Goal: Task Accomplishment & Management: Manage account settings

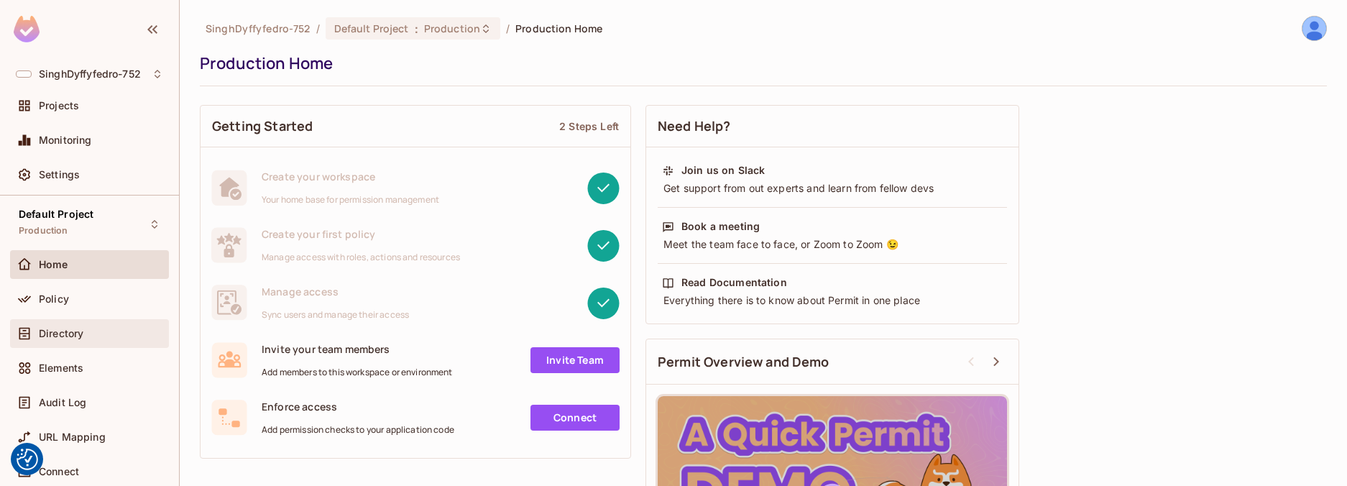
click at [51, 335] on span "Directory" at bounding box center [61, 334] width 45 height 12
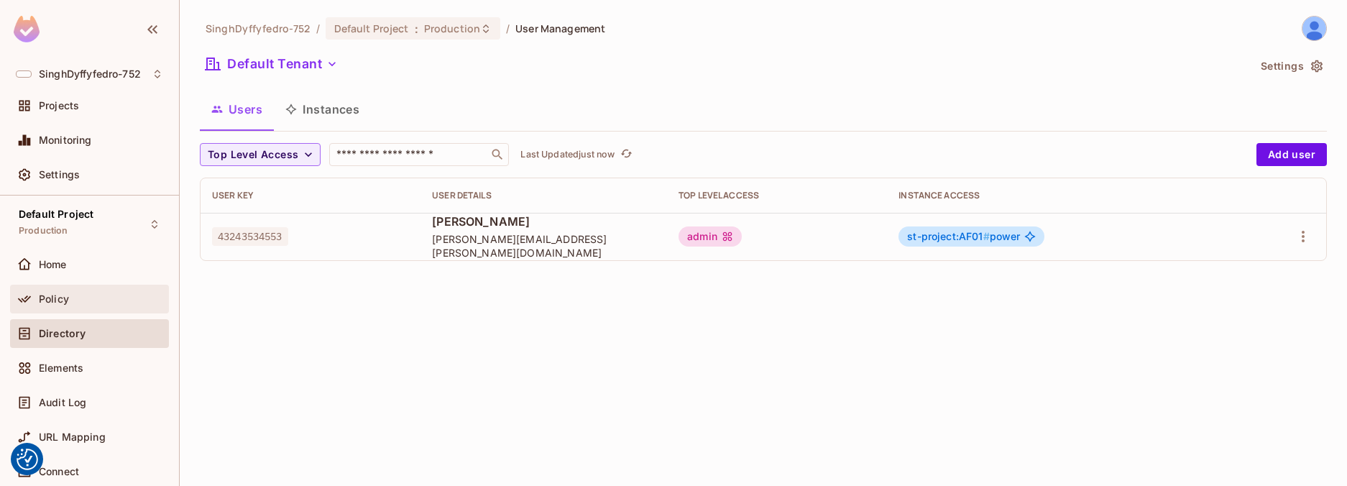
click at [56, 304] on span "Policy" at bounding box center [54, 299] width 30 height 12
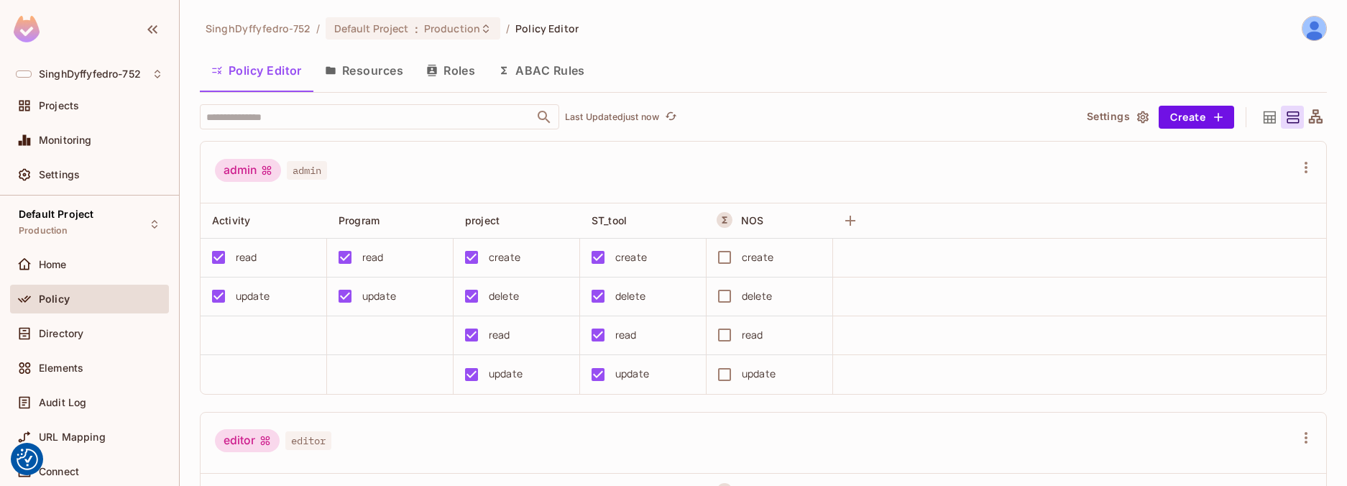
click at [528, 458] on div "editor editor" at bounding box center [764, 444] width 1126 height 62
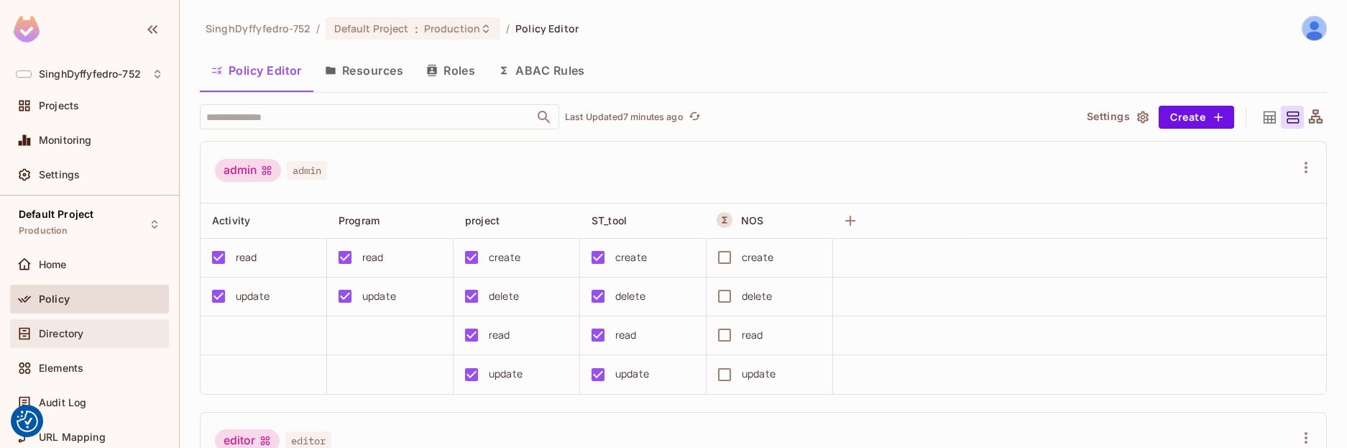
click at [59, 335] on span "Directory" at bounding box center [61, 334] width 45 height 12
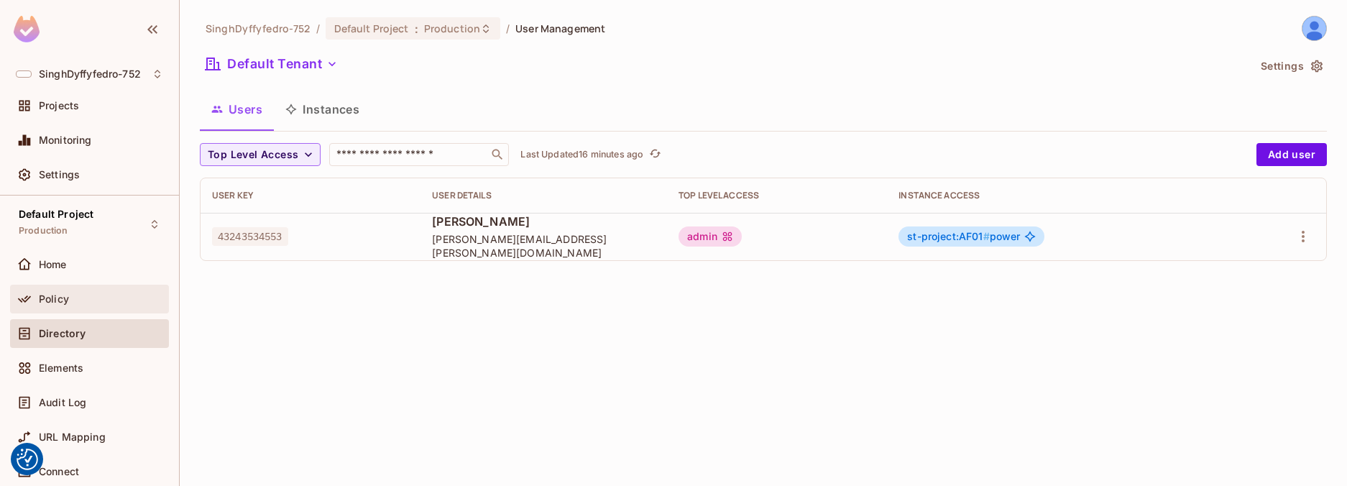
click at [58, 295] on span "Policy" at bounding box center [54, 299] width 30 height 12
click at [383, 377] on div "SinghDyffyfedro-752 / Default Project : Production / User Management Default Te…" at bounding box center [763, 243] width 1167 height 486
click at [470, 351] on div "SinghDyffyfedro-752 / Default Project : Production / User Management Default Te…" at bounding box center [763, 243] width 1167 height 486
click at [371, 415] on div "SinghDyffyfedro-752 / Default Project : Production / User Management Default Te…" at bounding box center [763, 243] width 1167 height 486
click at [432, 418] on div "SinghDyffyfedro-752 / Default Project : Production / User Management Default Te…" at bounding box center [763, 243] width 1167 height 486
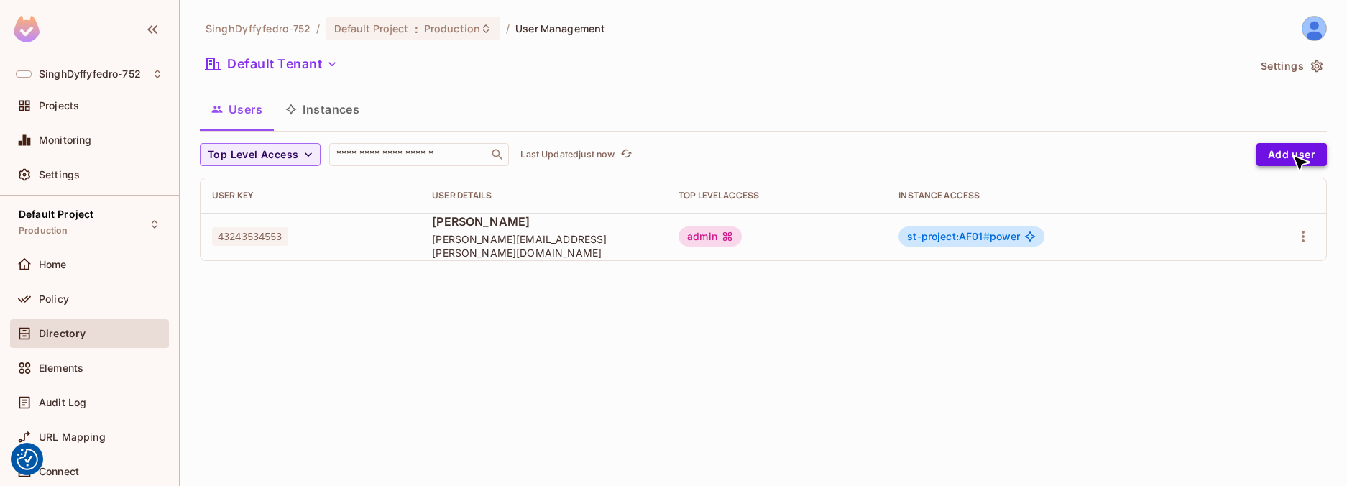
click at [1292, 155] on button "Add user" at bounding box center [1291, 154] width 70 height 23
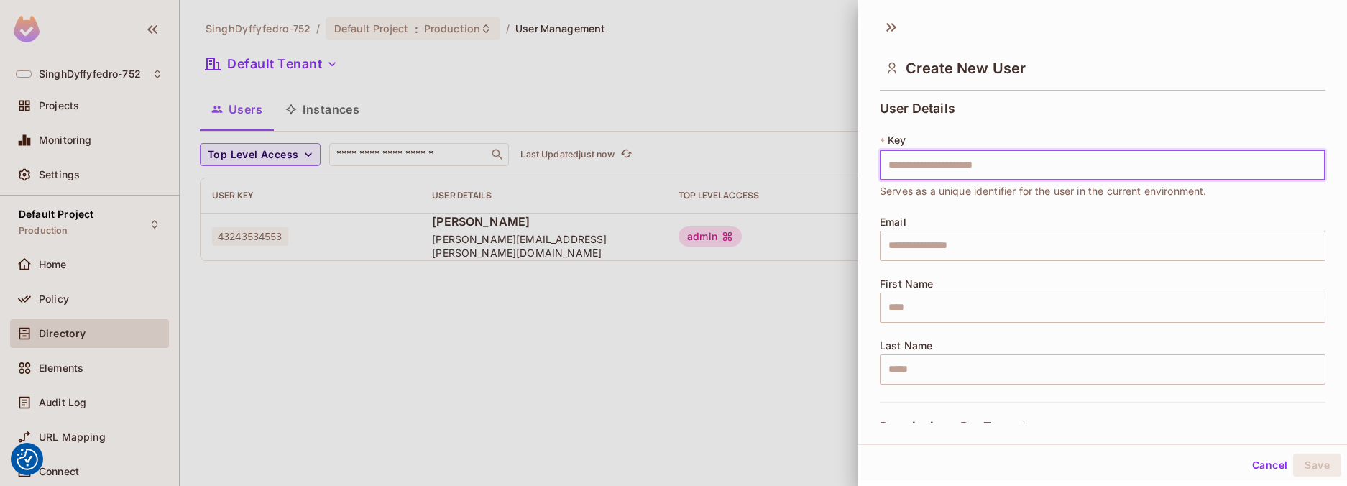
scroll to position [2, 0]
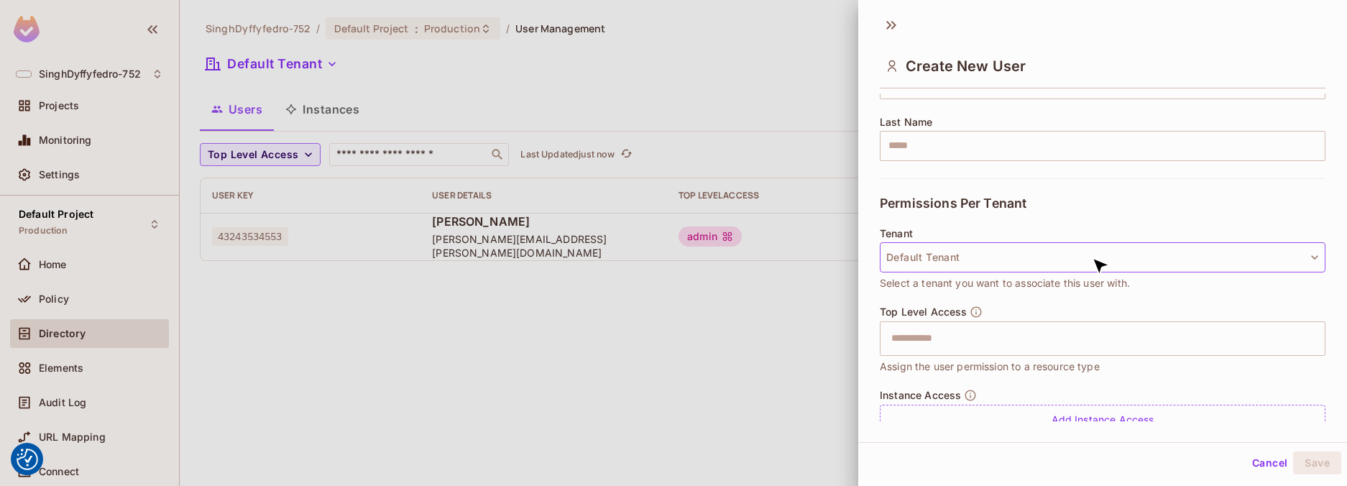
click at [1092, 257] on button "Default Tenant" at bounding box center [1103, 257] width 446 height 30
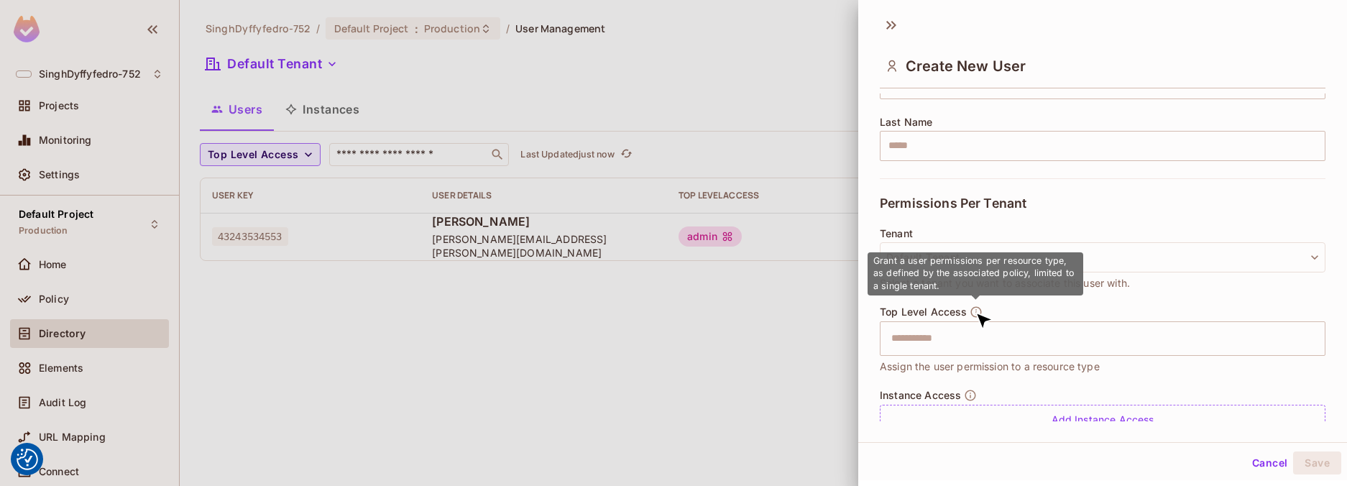
click at [975, 311] on icon "button" at bounding box center [976, 311] width 11 height 11
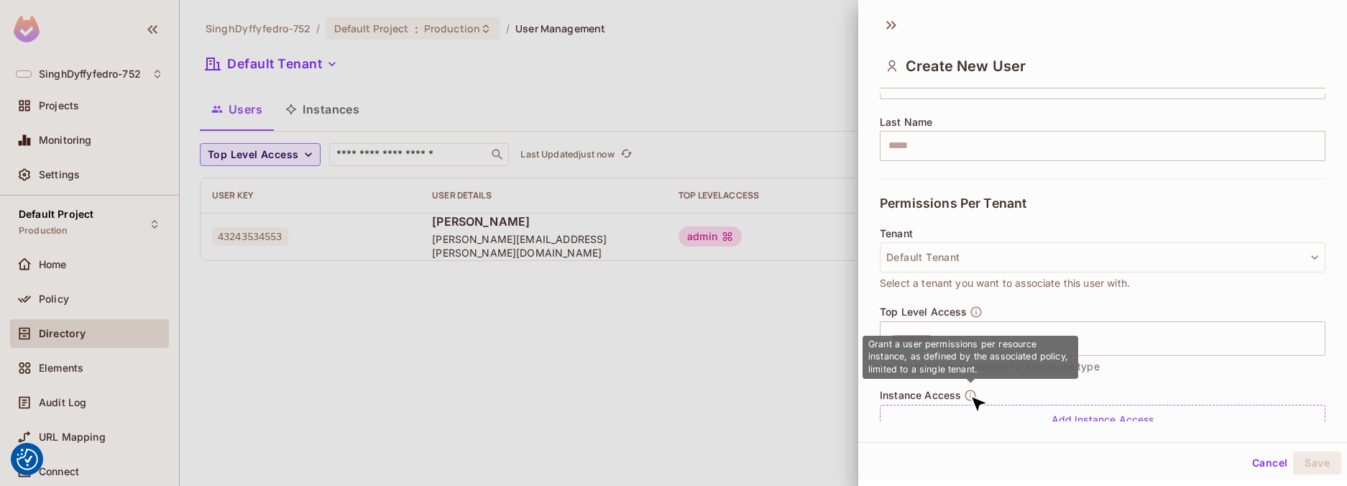
click at [970, 395] on icon "button" at bounding box center [970, 395] width 11 height 11
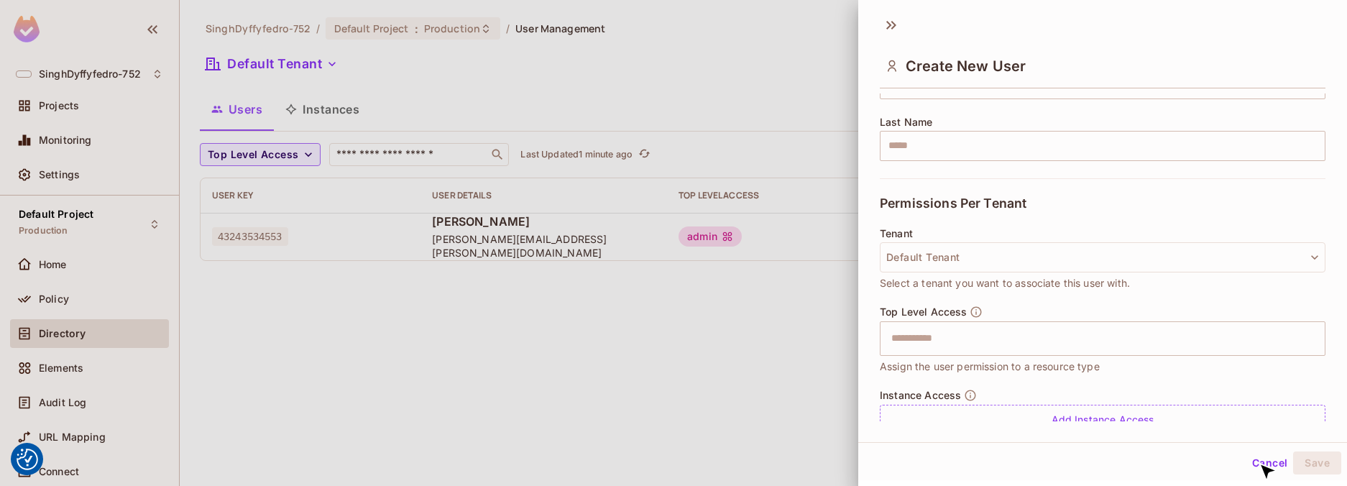
click at [1259, 463] on button "Cancel" at bounding box center [1269, 462] width 47 height 23
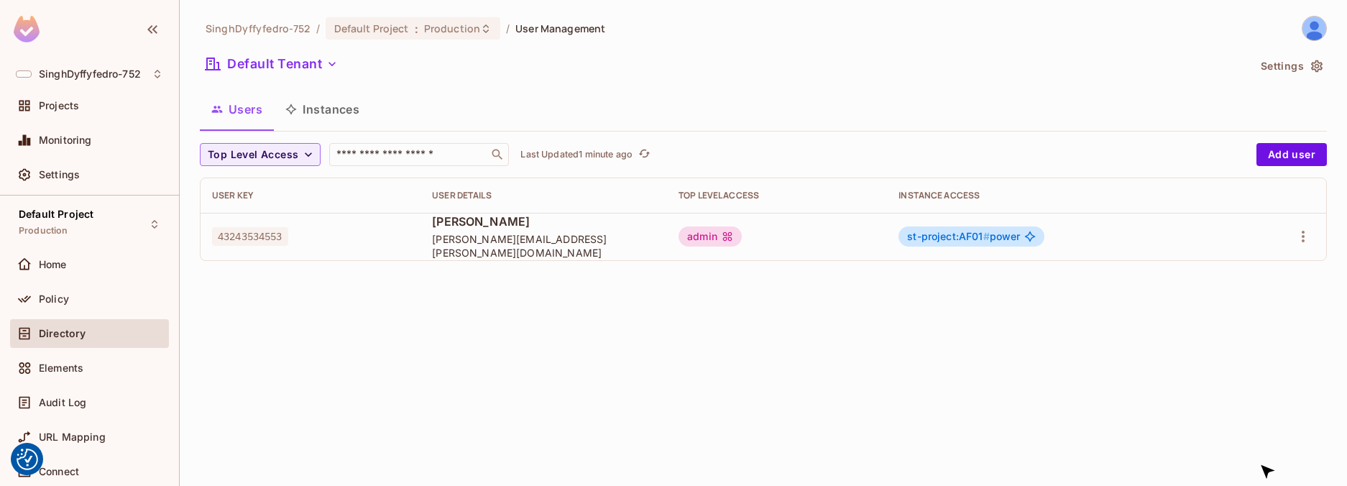
click at [418, 346] on div "SinghDyffyfedro-752 / Default Project : Production / User Management Default Te…" at bounding box center [763, 243] width 1167 height 486
click at [1303, 236] on icon "button" at bounding box center [1303, 237] width 3 height 12
click at [323, 109] on button "Instances" at bounding box center [322, 109] width 97 height 36
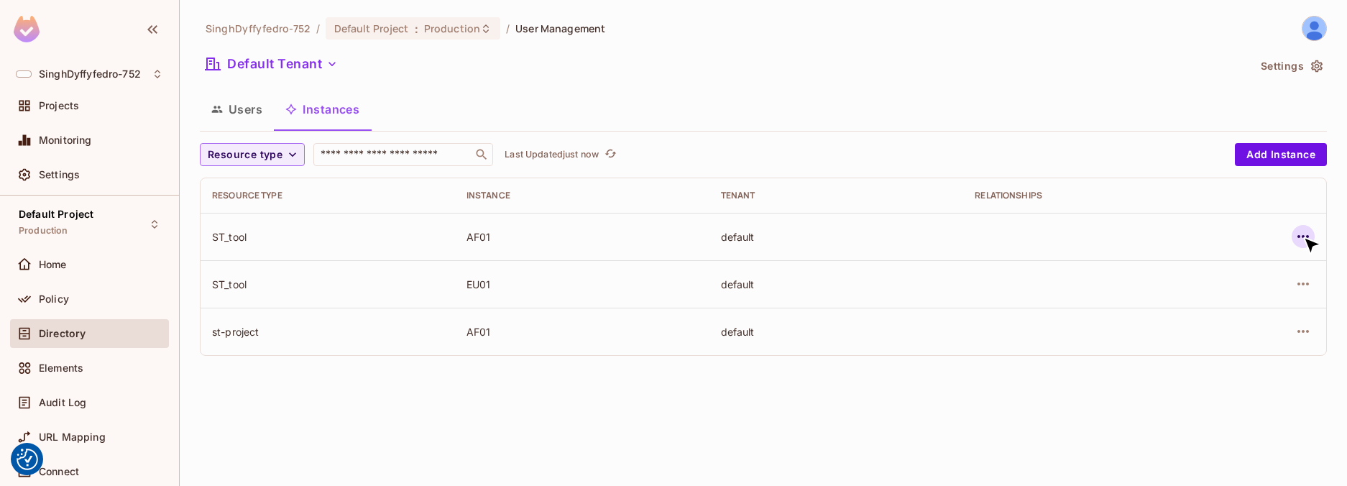
click at [1303, 236] on icon "button" at bounding box center [1303, 236] width 12 height 3
click at [1282, 155] on button "Add Instance" at bounding box center [1281, 154] width 92 height 23
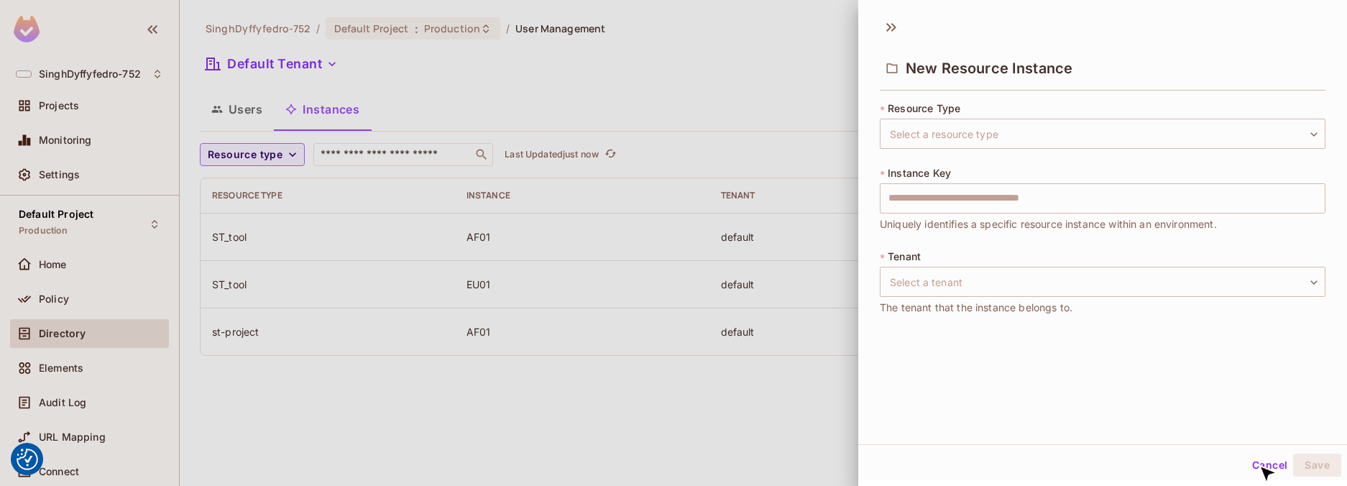
click at [1259, 465] on button "Cancel" at bounding box center [1269, 465] width 47 height 23
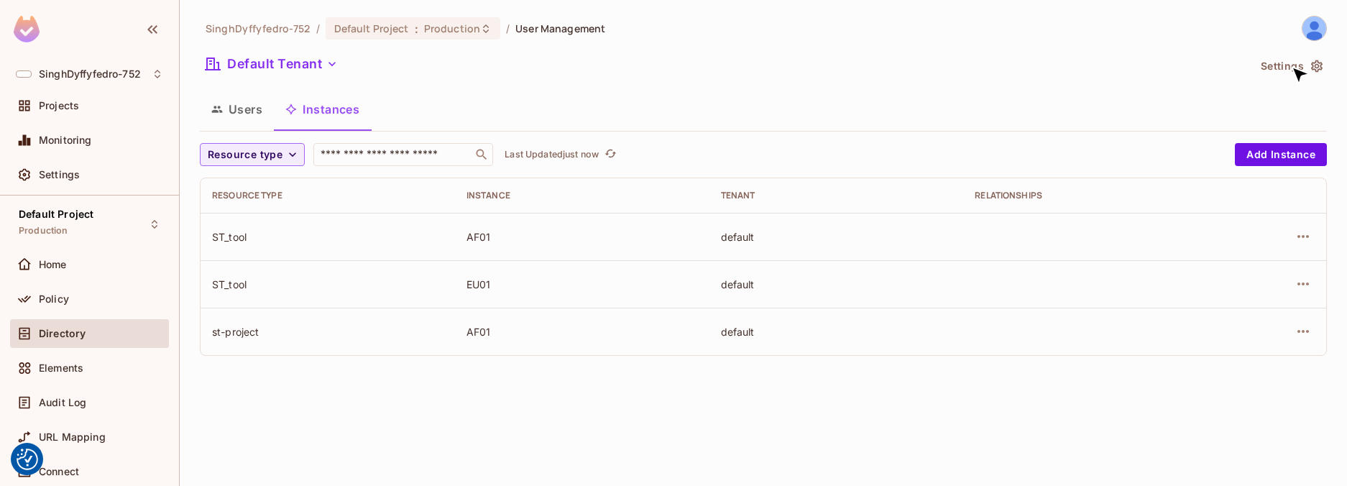
click at [1291, 66] on button "Settings" at bounding box center [1291, 66] width 72 height 23
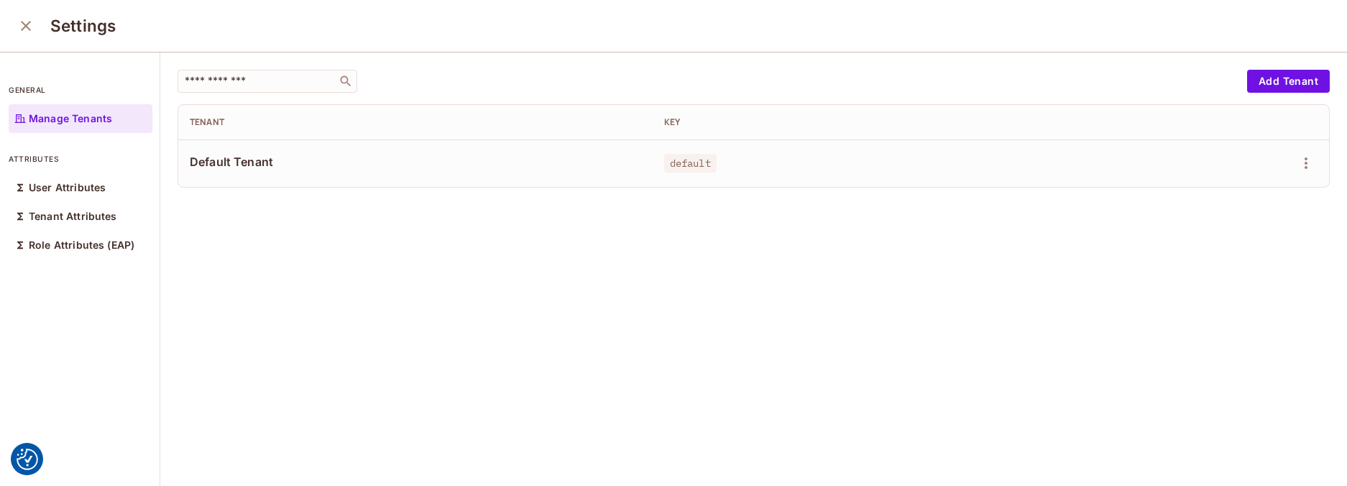
drag, startPoint x: 410, startPoint y: 369, endPoint x: 402, endPoint y: 367, distance: 9.1
click at [408, 369] on div "​ Add Tenant Tenant Key Default Tenant default" at bounding box center [753, 269] width 1187 height 435
click at [30, 22] on icon "close" at bounding box center [26, 26] width 10 height 10
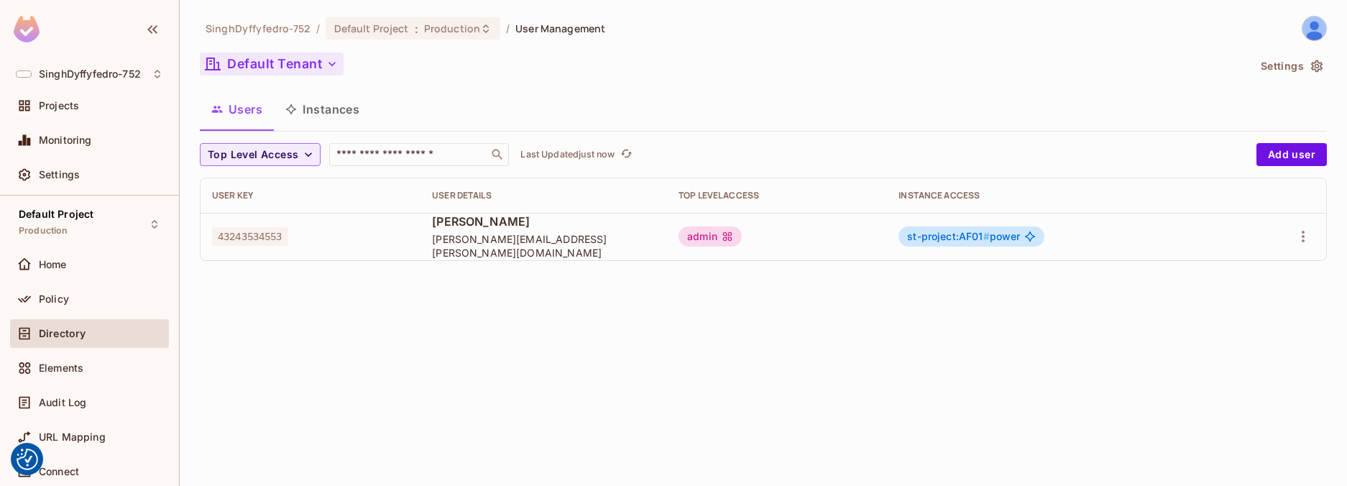
click at [313, 70] on button "Default Tenant" at bounding box center [272, 63] width 144 height 23
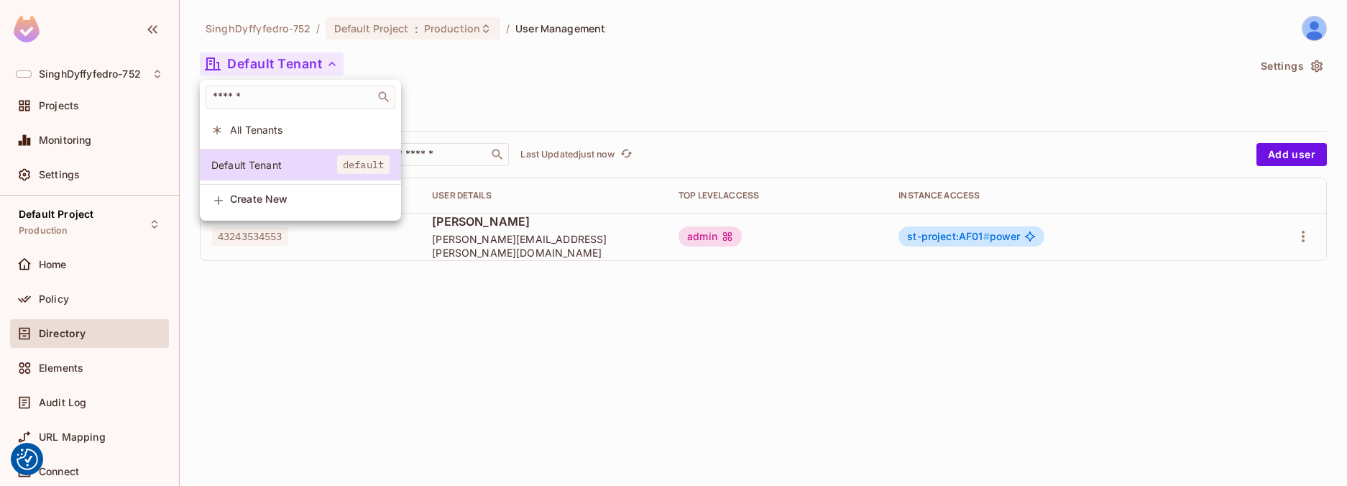
click at [576, 78] on div at bounding box center [673, 243] width 1347 height 486
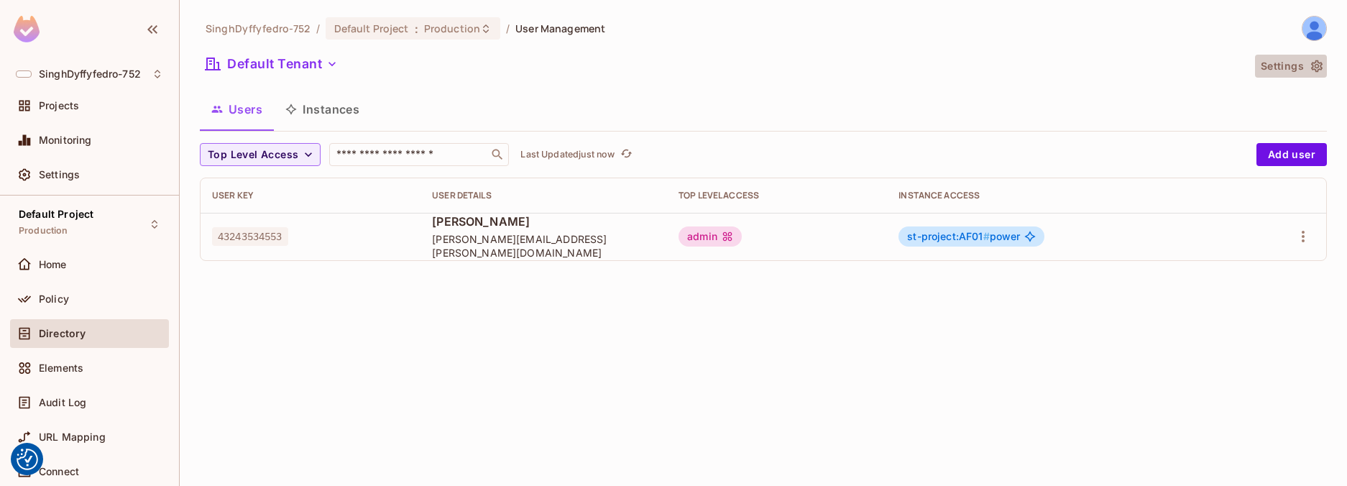
click at [1287, 66] on button "Settings" at bounding box center [1291, 66] width 72 height 23
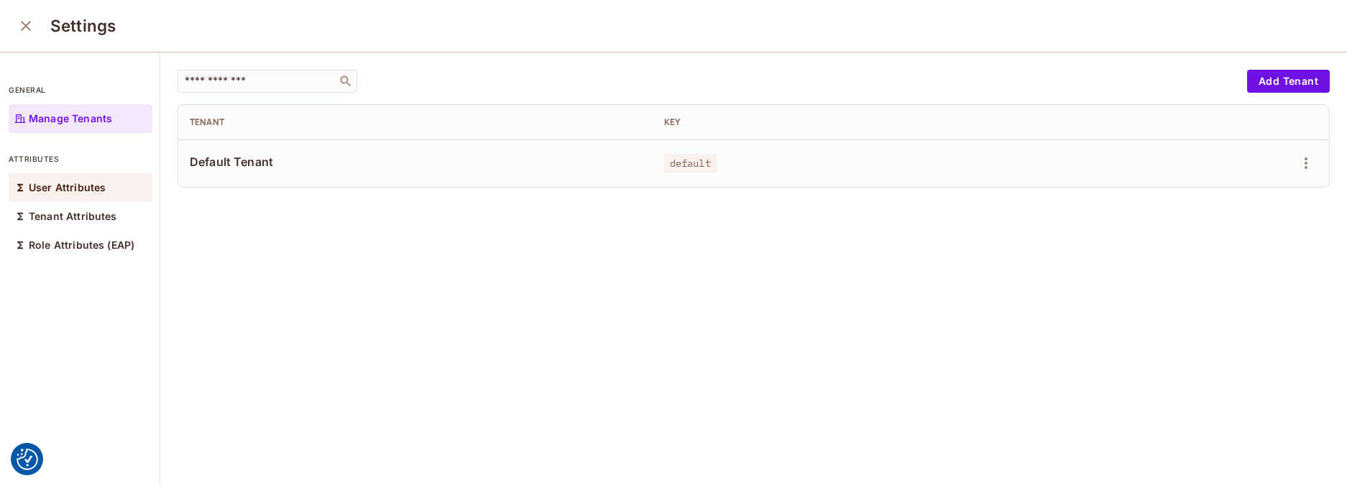
click at [94, 193] on p "User Attributes" at bounding box center [67, 188] width 77 height 12
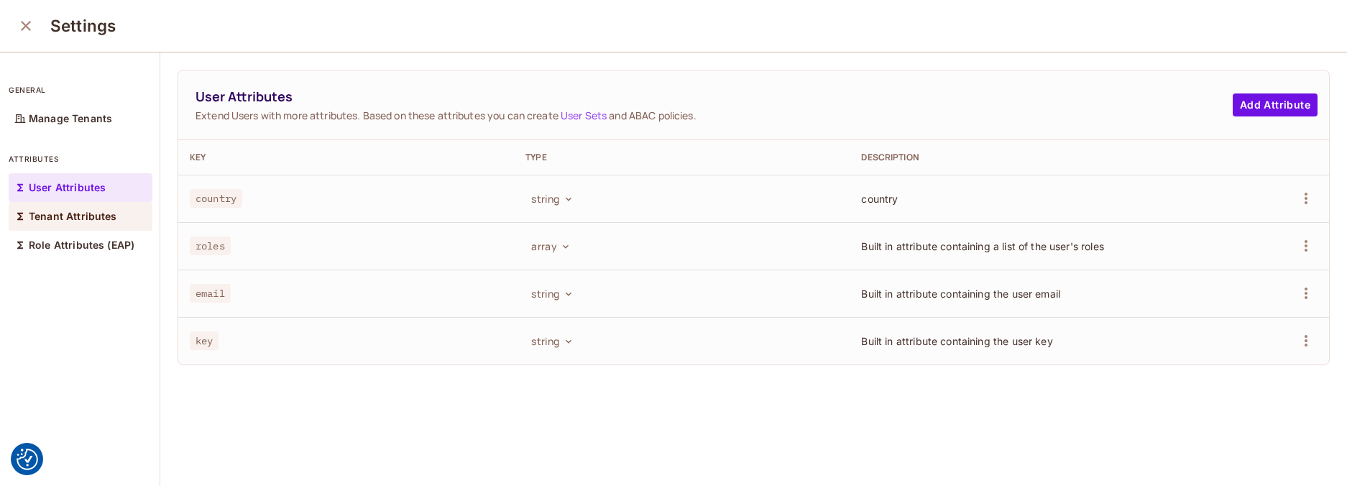
click at [99, 212] on p "Tenant Attributes" at bounding box center [73, 217] width 88 height 12
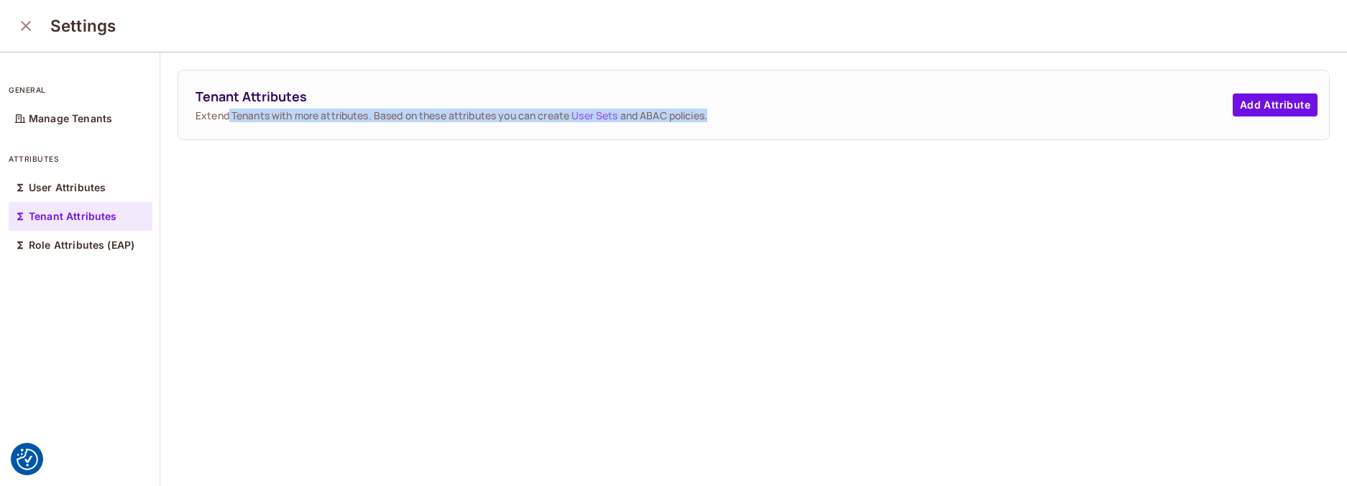
drag, startPoint x: 228, startPoint y: 115, endPoint x: 725, endPoint y: 115, distance: 497.4
click at [725, 115] on span "Extend Tenants with more attributes. Based on these attributes you can create U…" at bounding box center [714, 116] width 1037 height 14
click at [647, 170] on div "Tenant Attributes Extend Tenants with more attributes. Based on these attribute…" at bounding box center [753, 269] width 1187 height 435
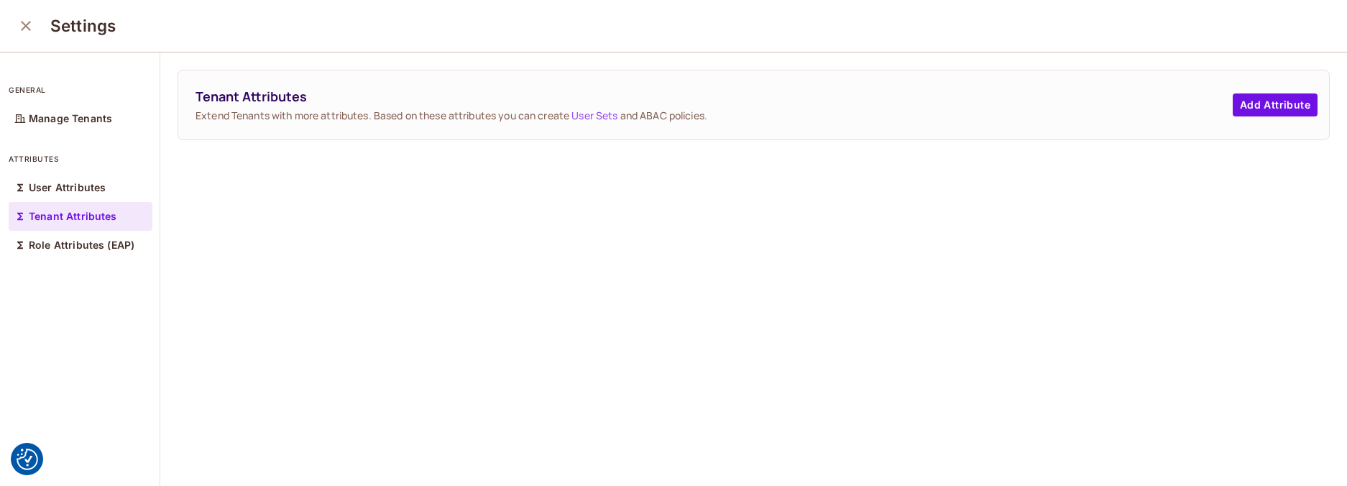
drag, startPoint x: 91, startPoint y: 242, endPoint x: 198, endPoint y: 243, distance: 106.4
click at [92, 243] on p "Role Attributes (EAP)" at bounding box center [82, 245] width 106 height 12
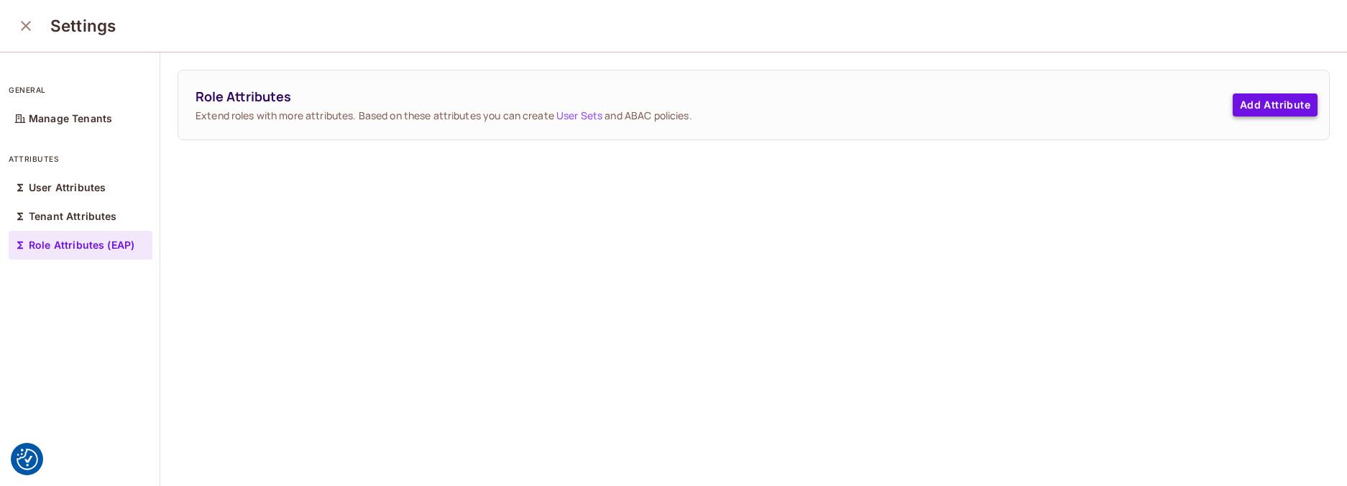
click at [1262, 104] on button "Add Attribute" at bounding box center [1275, 104] width 85 height 23
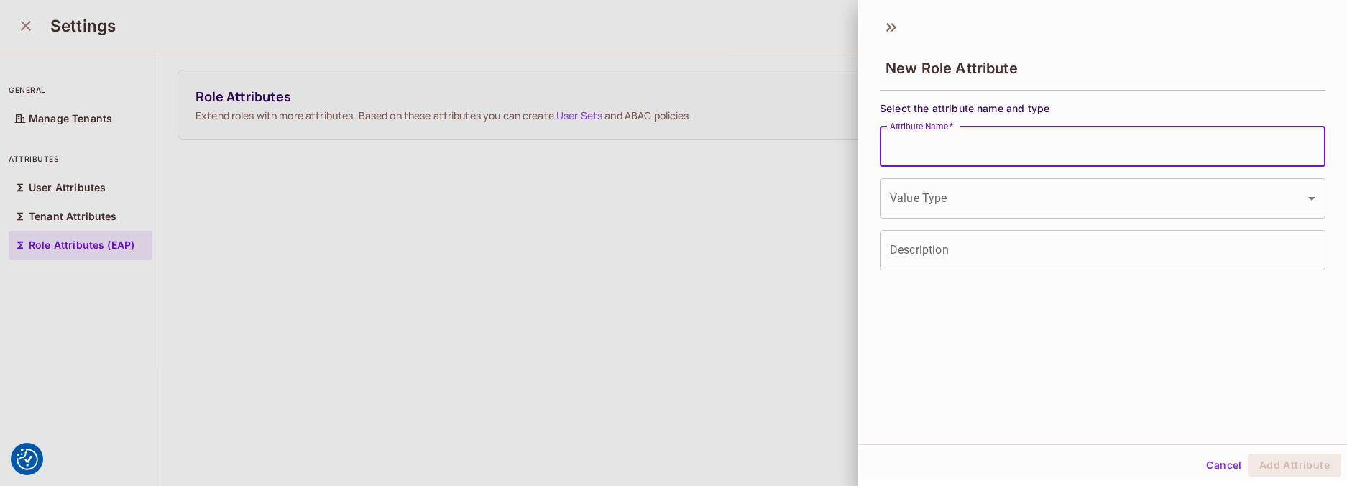
click at [1008, 141] on input "Attribute Name   *" at bounding box center [1103, 147] width 446 height 40
click at [997, 186] on body "We use cookies to enhance your browsing experience, serve personalized ads or c…" at bounding box center [673, 243] width 1347 height 486
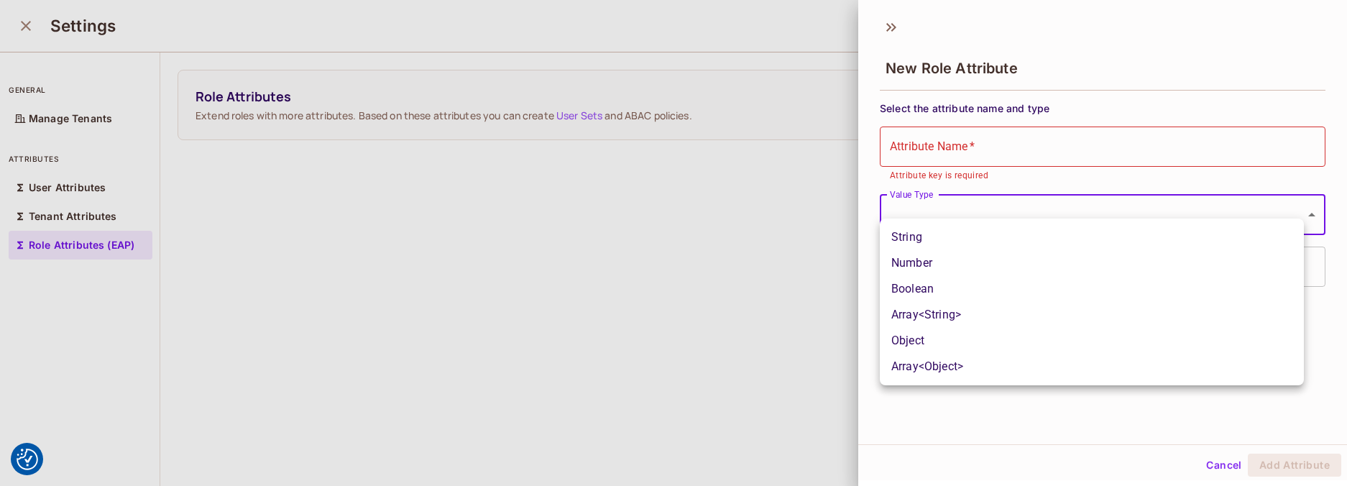
click at [997, 186] on div at bounding box center [673, 243] width 1347 height 486
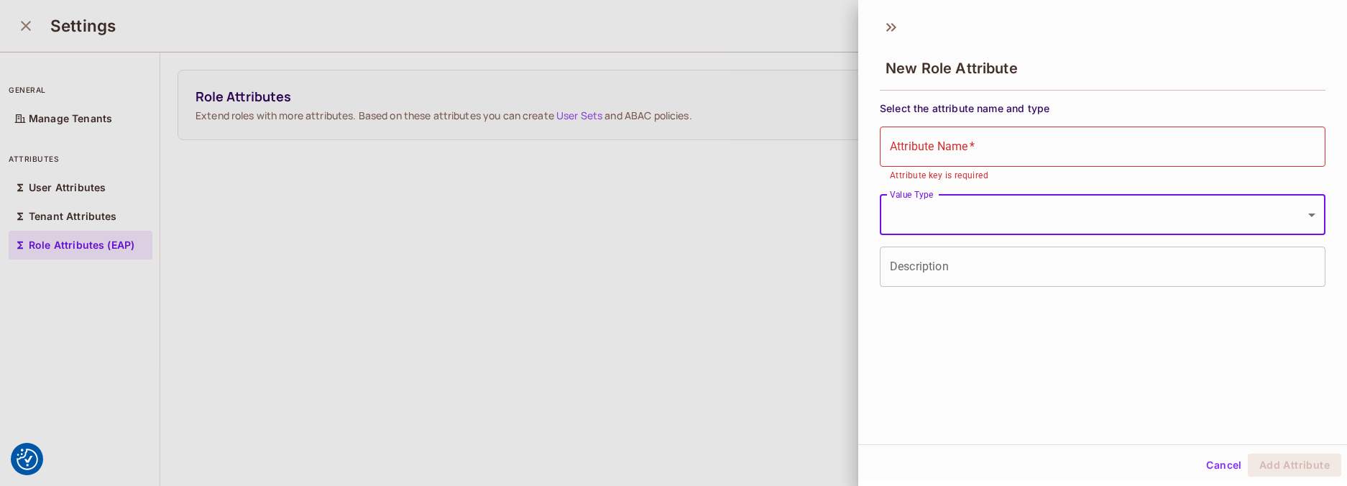
click at [1008, 267] on input "Description" at bounding box center [1103, 267] width 446 height 40
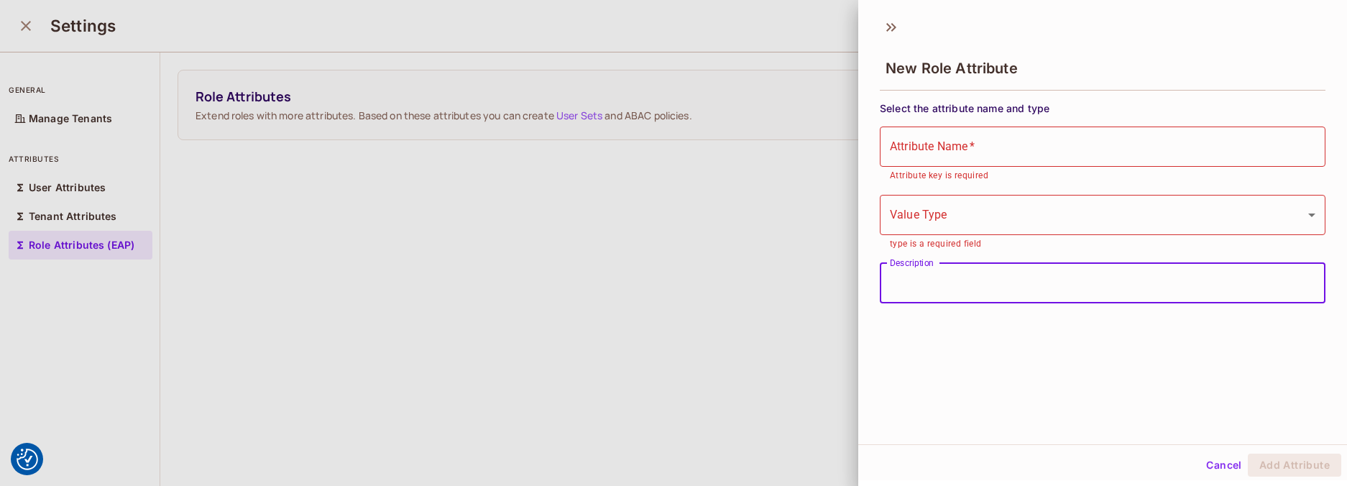
click at [1218, 474] on button "Cancel" at bounding box center [1223, 465] width 47 height 23
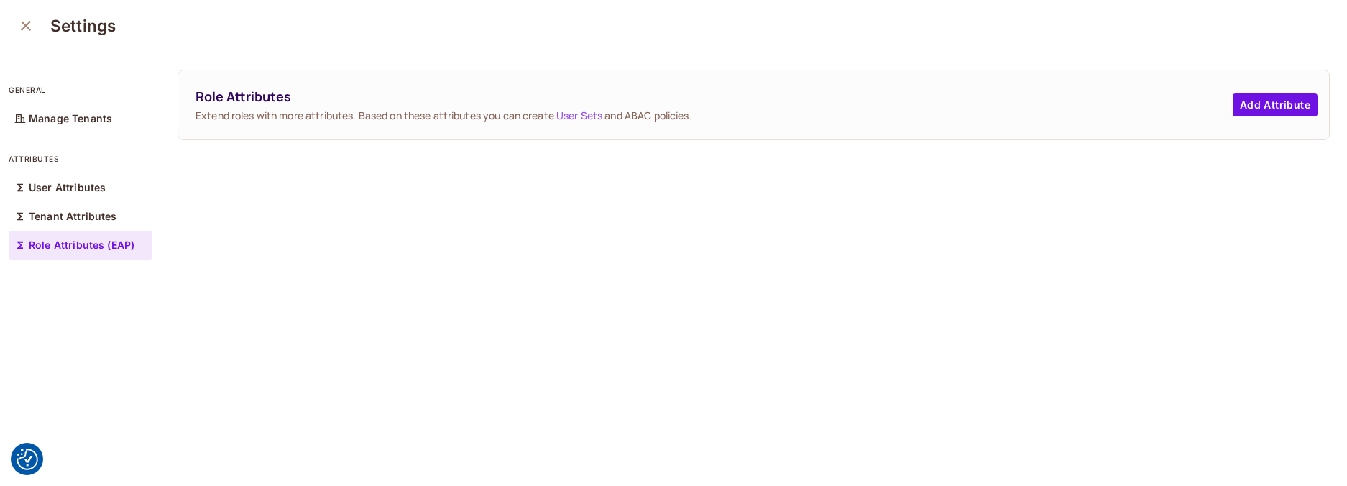
click at [609, 349] on div "Role Attributes Extend roles with more attributes. Based on these attributes yo…" at bounding box center [753, 269] width 1187 height 435
click at [1268, 105] on button "Add Attribute" at bounding box center [1275, 104] width 85 height 23
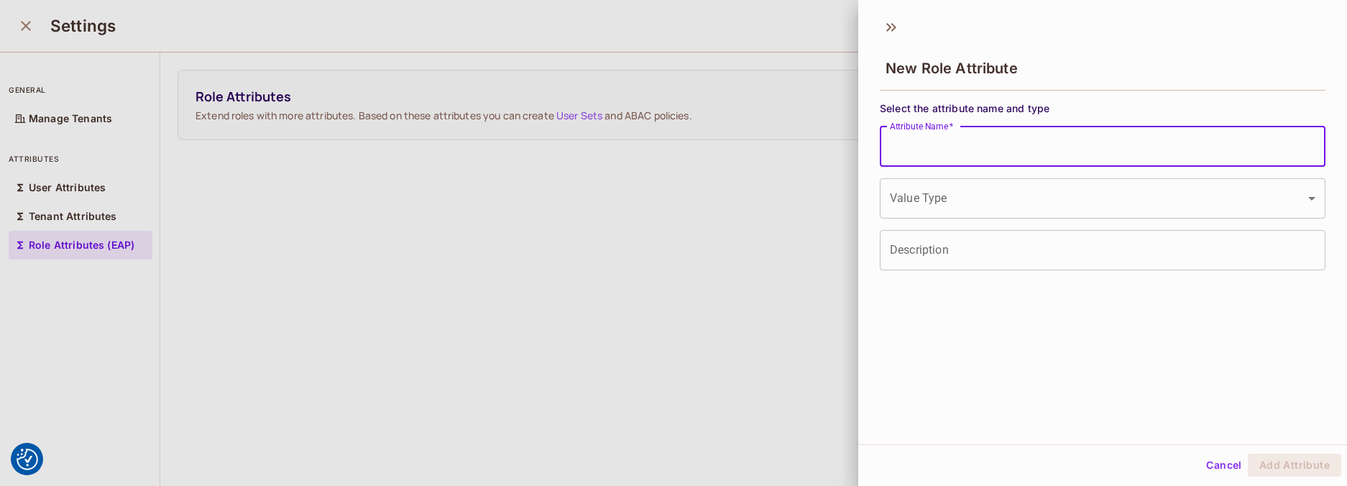
click at [1054, 141] on input "Attribute Name   *" at bounding box center [1103, 147] width 446 height 40
click at [658, 244] on div at bounding box center [673, 243] width 1347 height 486
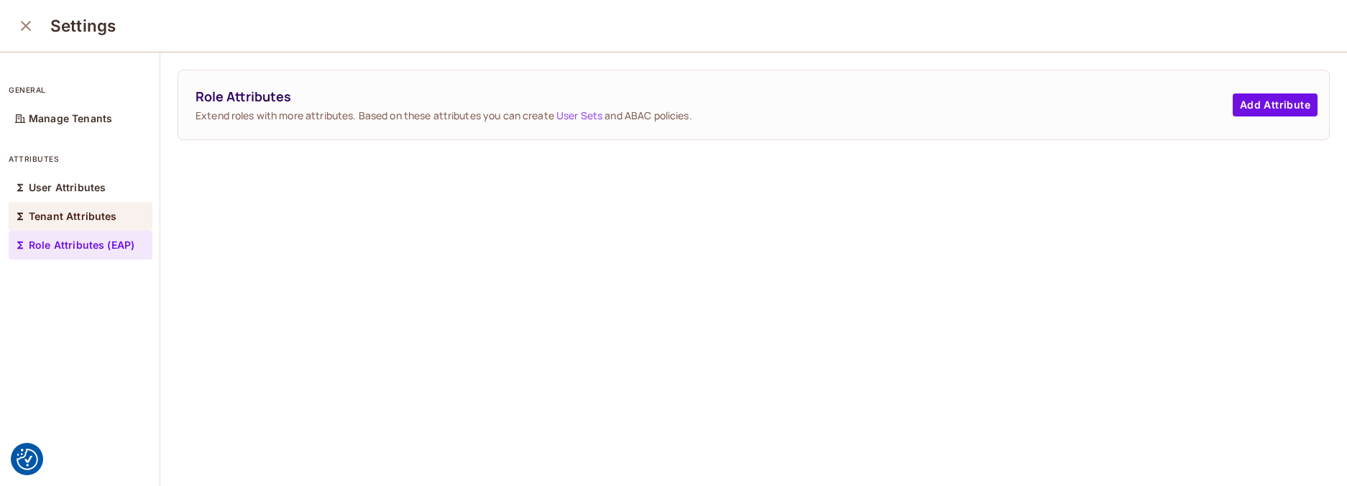
click at [60, 221] on p "Tenant Attributes" at bounding box center [73, 217] width 88 height 12
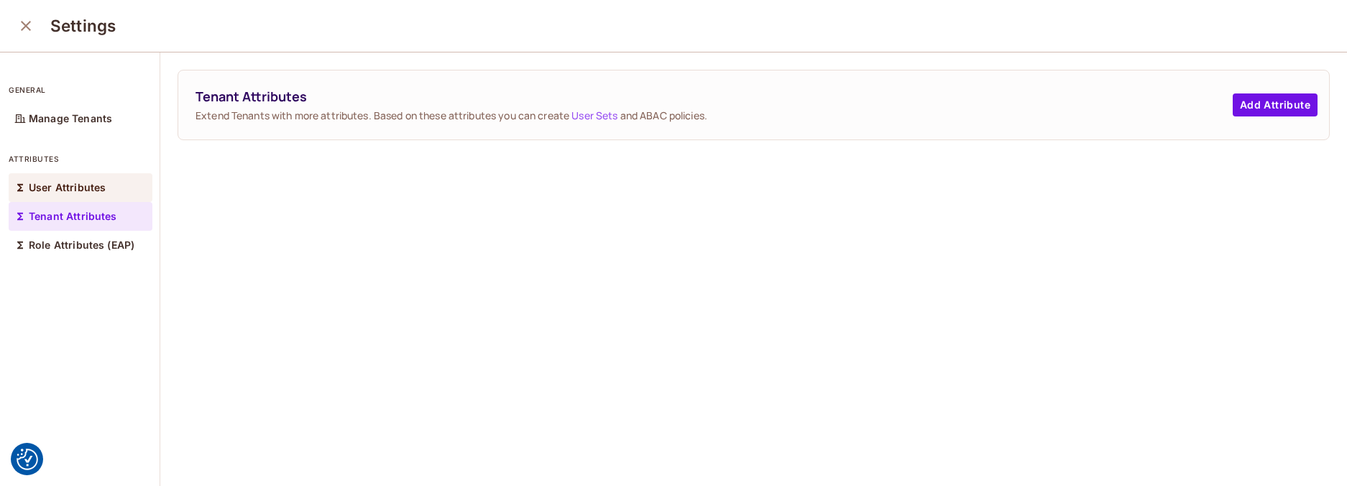
click at [66, 190] on p "User Attributes" at bounding box center [67, 188] width 77 height 12
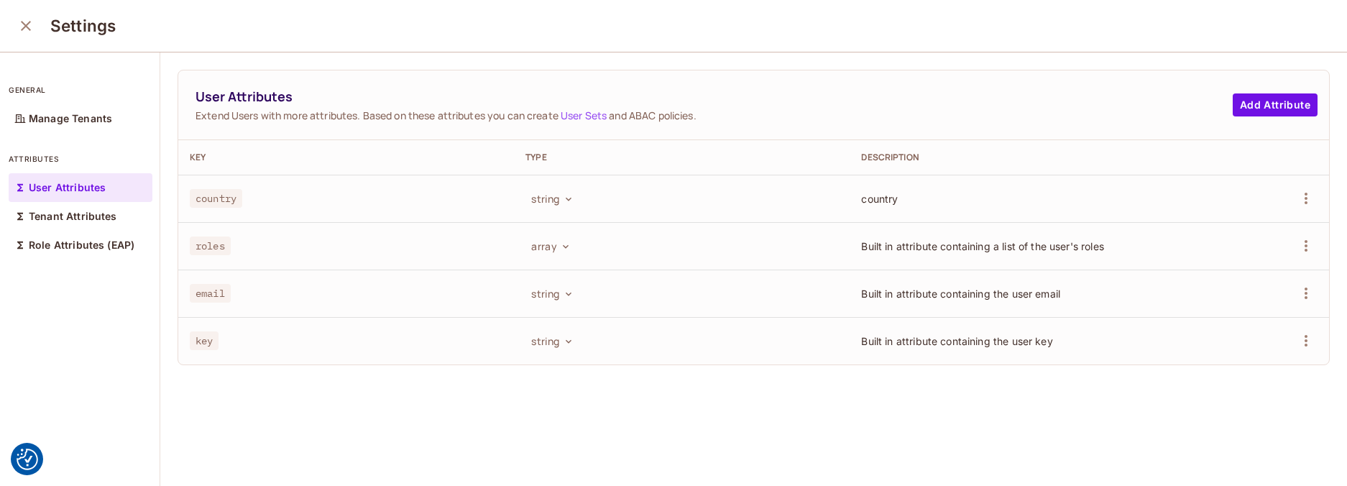
click at [23, 22] on icon "close" at bounding box center [26, 26] width 10 height 10
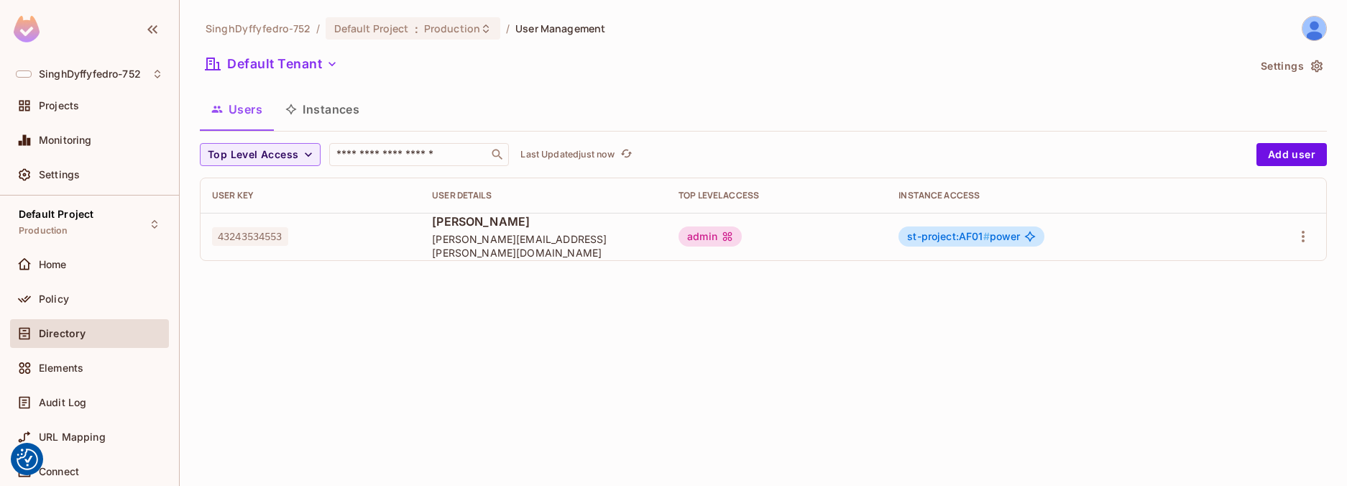
click at [469, 289] on div "SinghDyffyfedro-752 / Default Project : Production / User Management Default Te…" at bounding box center [763, 243] width 1167 height 486
click at [445, 336] on div "SinghDyffyfedro-752 / Default Project : Production / User Management Default Te…" at bounding box center [763, 243] width 1167 height 486
click at [55, 296] on span "Policy" at bounding box center [54, 299] width 30 height 12
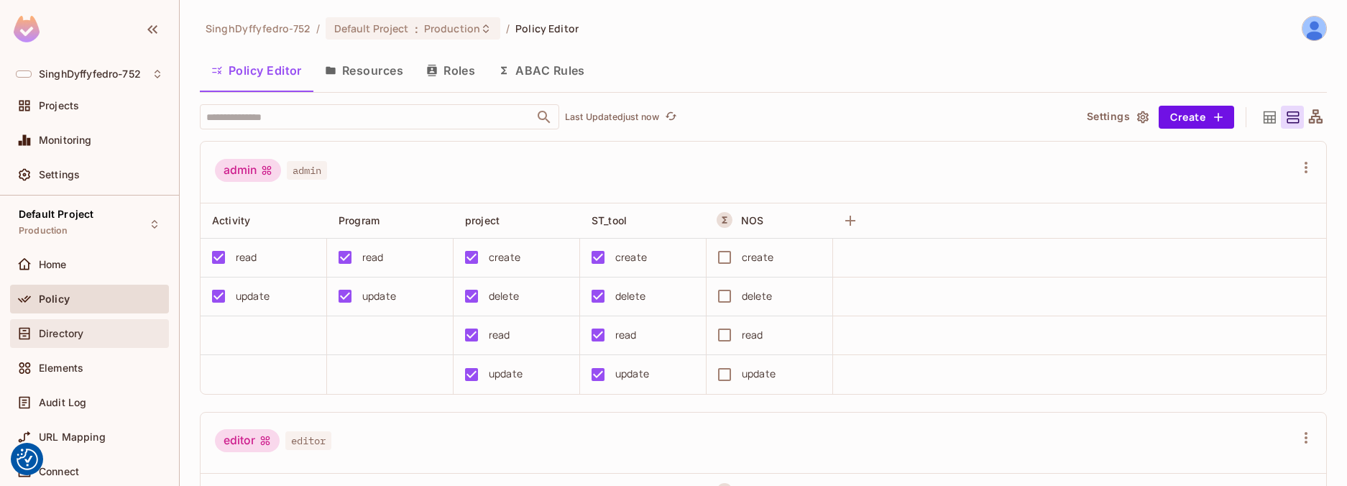
click at [72, 339] on div "Directory" at bounding box center [89, 333] width 147 height 17
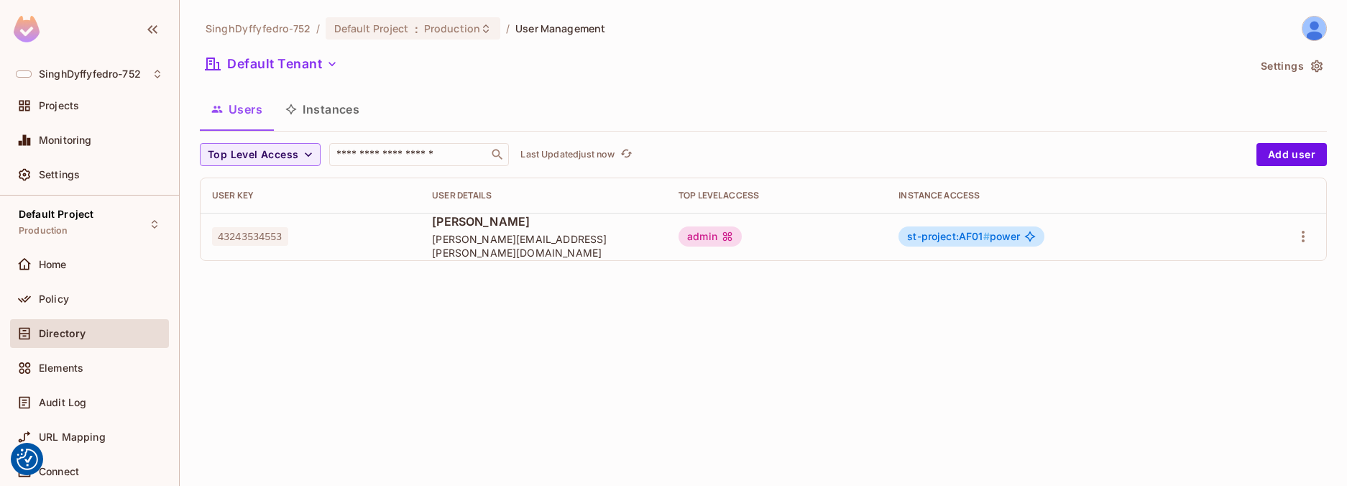
click at [348, 334] on div "SinghDyffyfedro-752 / Default Project : Production / User Management Default Te…" at bounding box center [763, 243] width 1167 height 486
click at [795, 87] on div "SinghDyffyfedro-752 / Default Project : Production / User Management Default Te…" at bounding box center [763, 144] width 1127 height 257
click at [495, 369] on div "SinghDyffyfedro-752 / Default Project : Production / User Management Default Te…" at bounding box center [763, 243] width 1167 height 486
click at [1305, 245] on icon "button" at bounding box center [1303, 236] width 17 height 17
click at [1243, 300] on div "Edit Attributes" at bounding box center [1253, 301] width 71 height 14
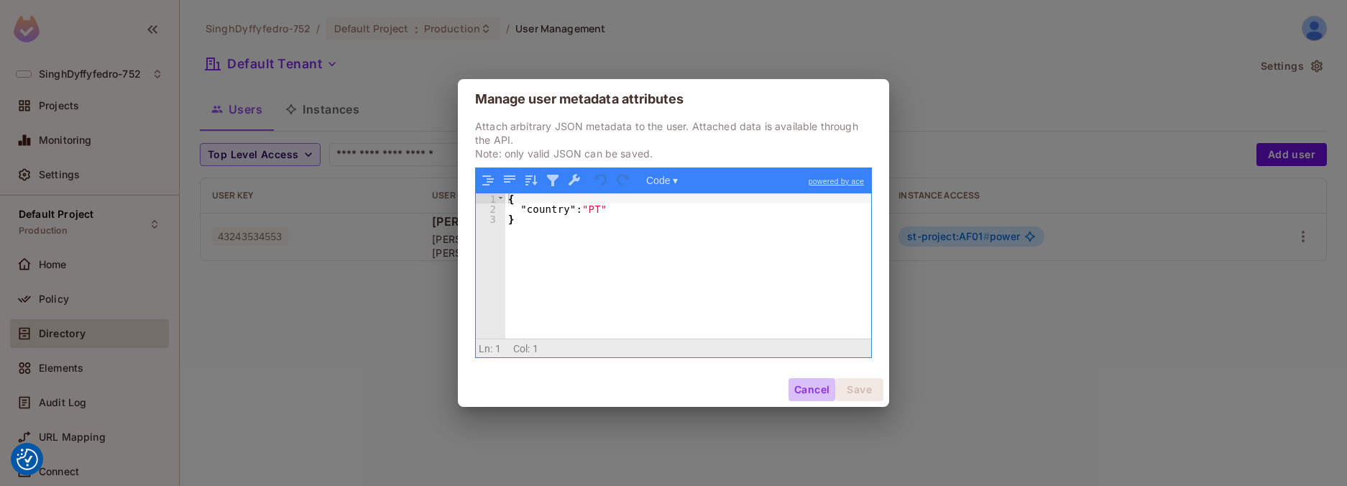
click at [810, 392] on button "Cancel" at bounding box center [812, 389] width 47 height 23
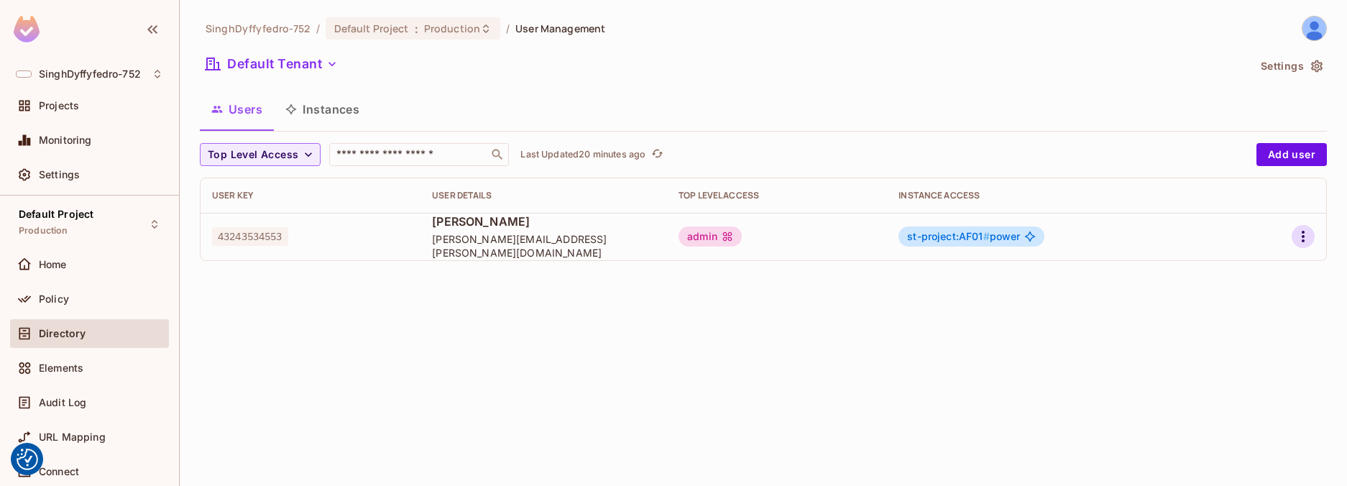
click at [1310, 240] on icon "button" at bounding box center [1303, 236] width 17 height 17
click at [1303, 236] on icon "button" at bounding box center [1303, 237] width 3 height 12
click at [1240, 301] on div "Edit Attributes" at bounding box center [1253, 301] width 71 height 14
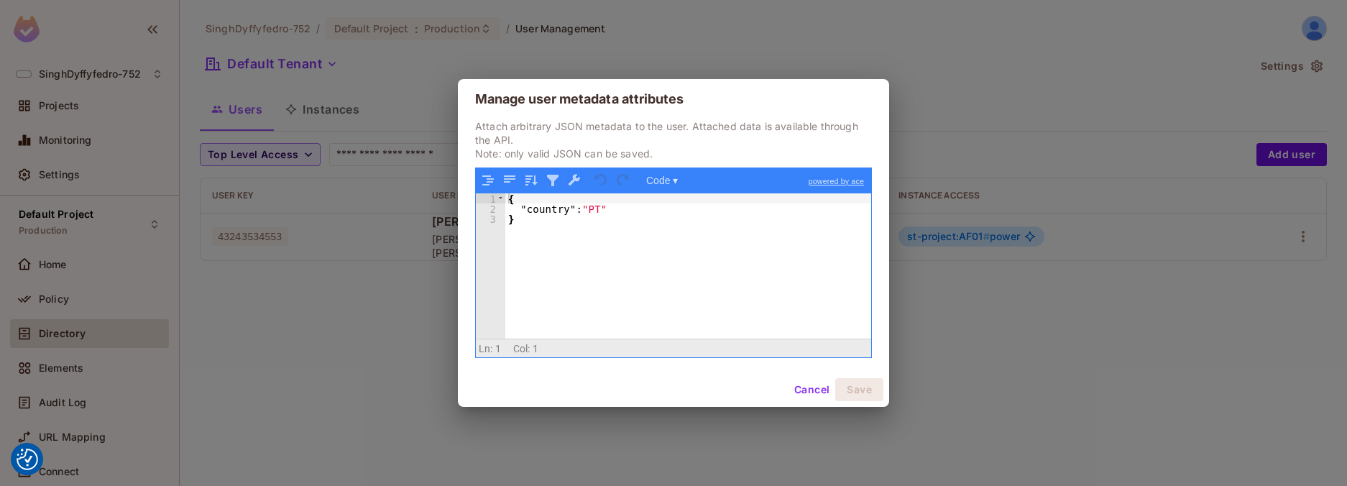
click at [311, 336] on div "Manage user metadata attributes Attach arbitrary JSON metadata to the user. Att…" at bounding box center [673, 243] width 1347 height 486
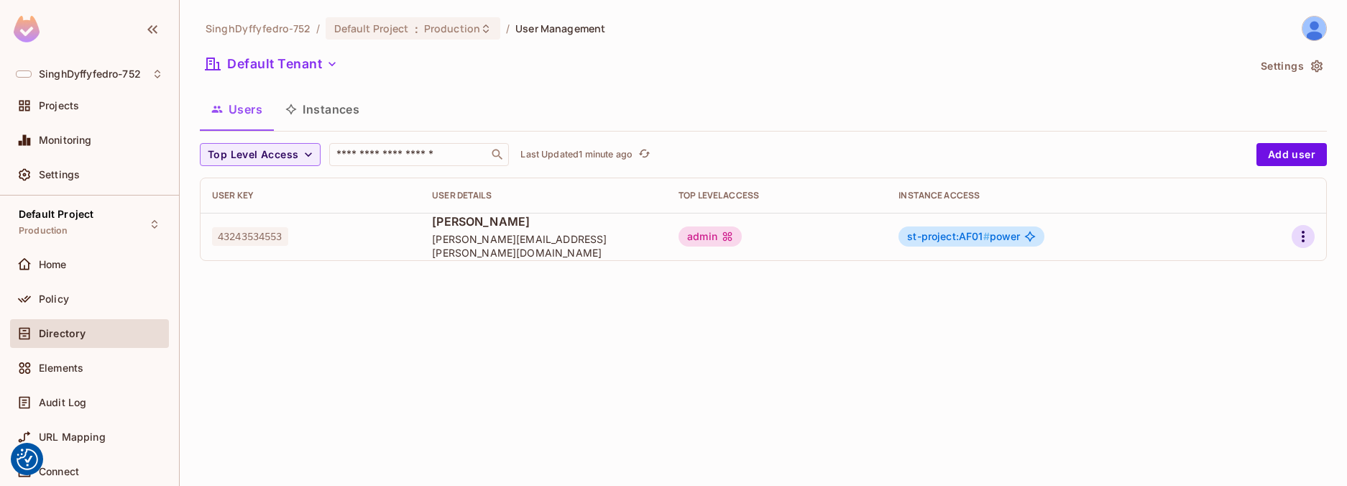
click at [1306, 233] on icon "button" at bounding box center [1303, 236] width 17 height 17
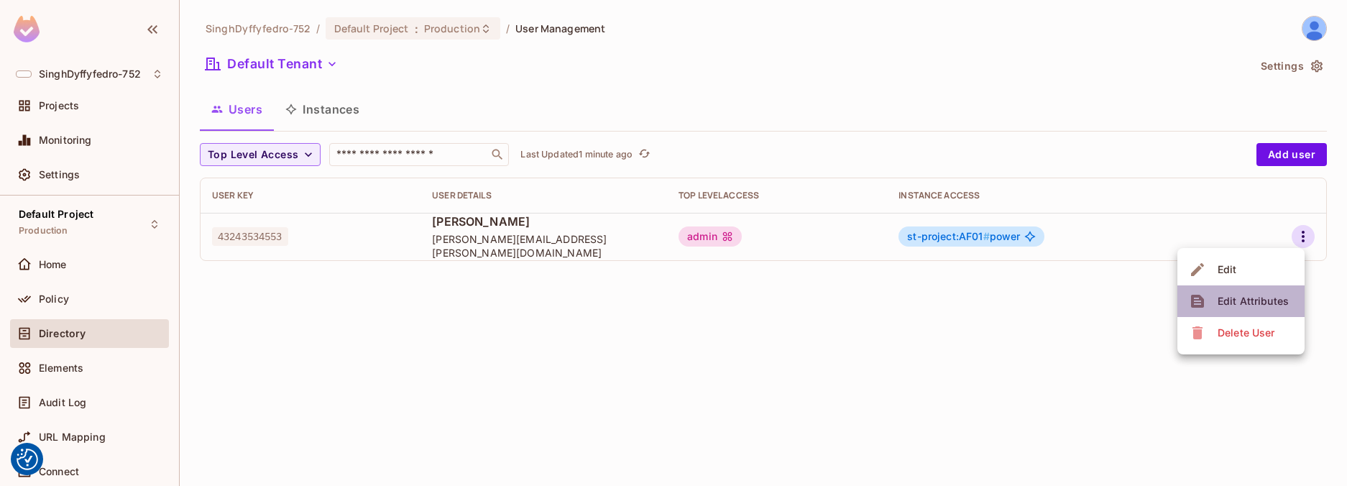
click at [1264, 298] on div "Edit Attributes" at bounding box center [1253, 301] width 71 height 14
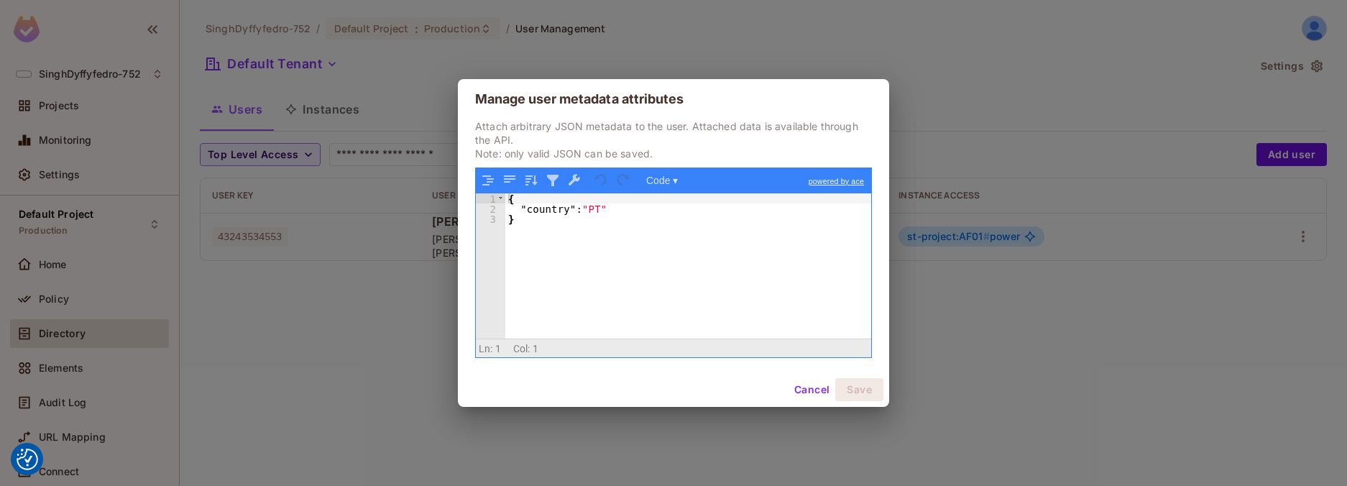
click at [812, 181] on link "powered by ace" at bounding box center [836, 181] width 70 height 26
click at [303, 297] on div "Manage user metadata attributes Attach arbitrary JSON metadata to the user. Att…" at bounding box center [673, 243] width 1347 height 486
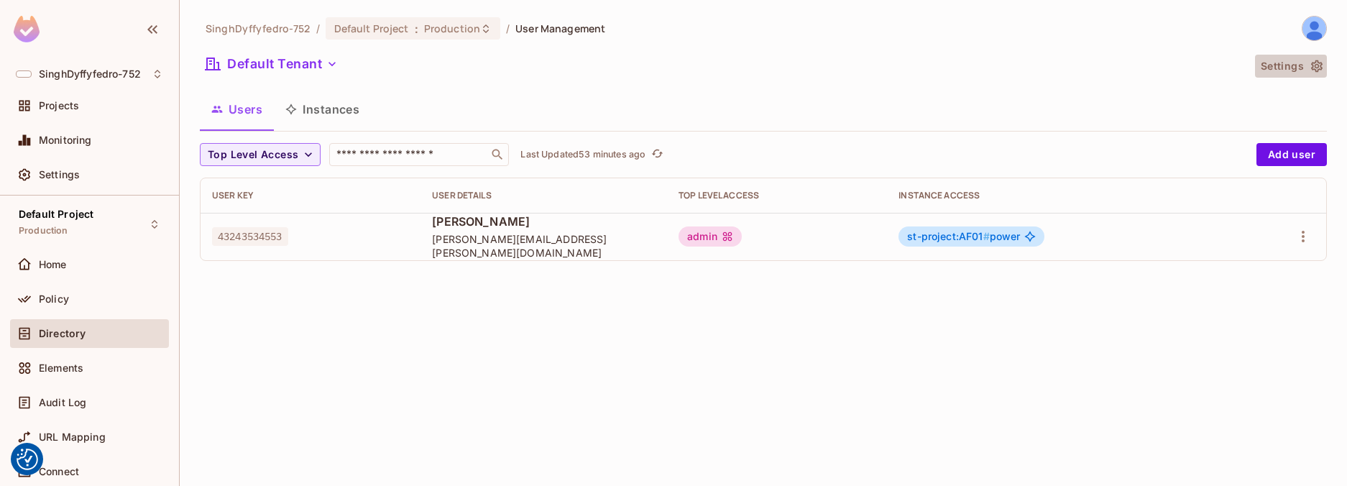
click at [1286, 67] on button "Settings" at bounding box center [1291, 66] width 72 height 23
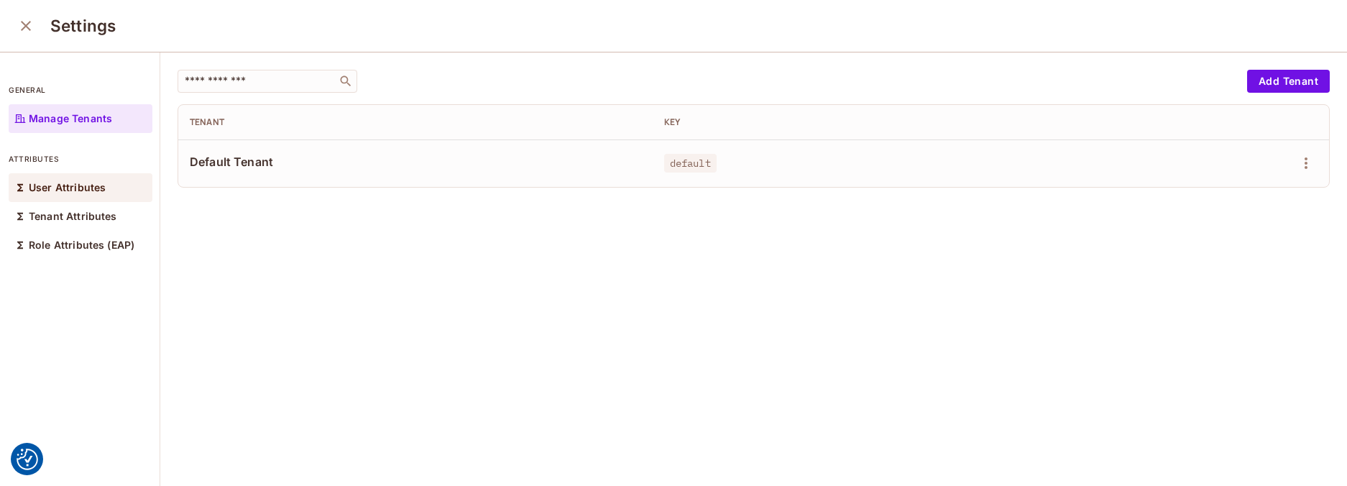
click at [75, 187] on p "User Attributes" at bounding box center [67, 188] width 77 height 12
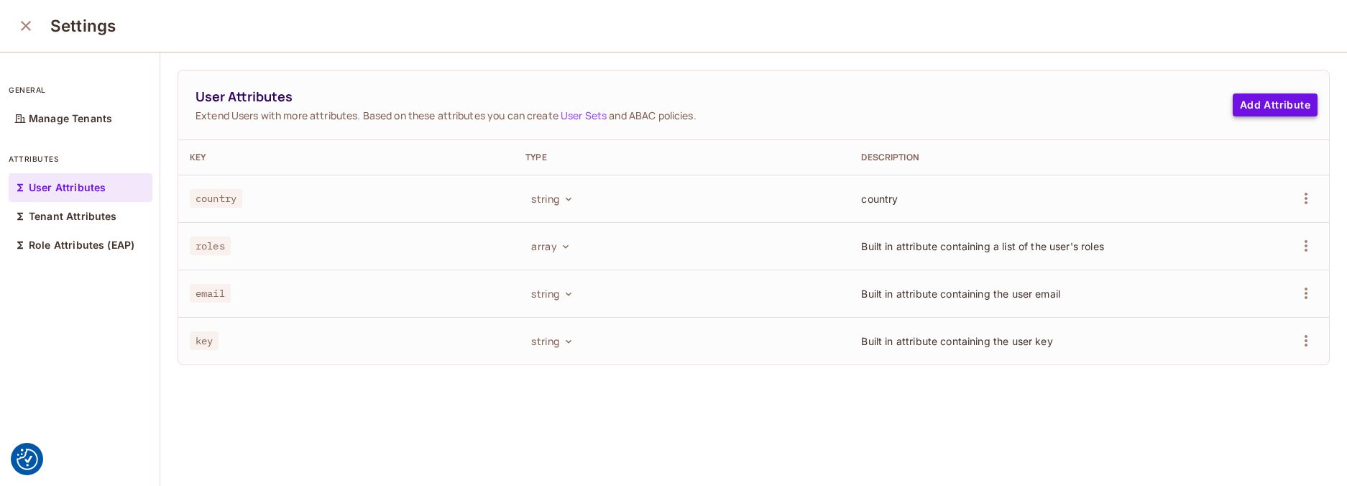
click at [1257, 103] on button "Add Attribute" at bounding box center [1275, 104] width 85 height 23
click at [65, 223] on div "Tenant Attributes" at bounding box center [81, 216] width 144 height 29
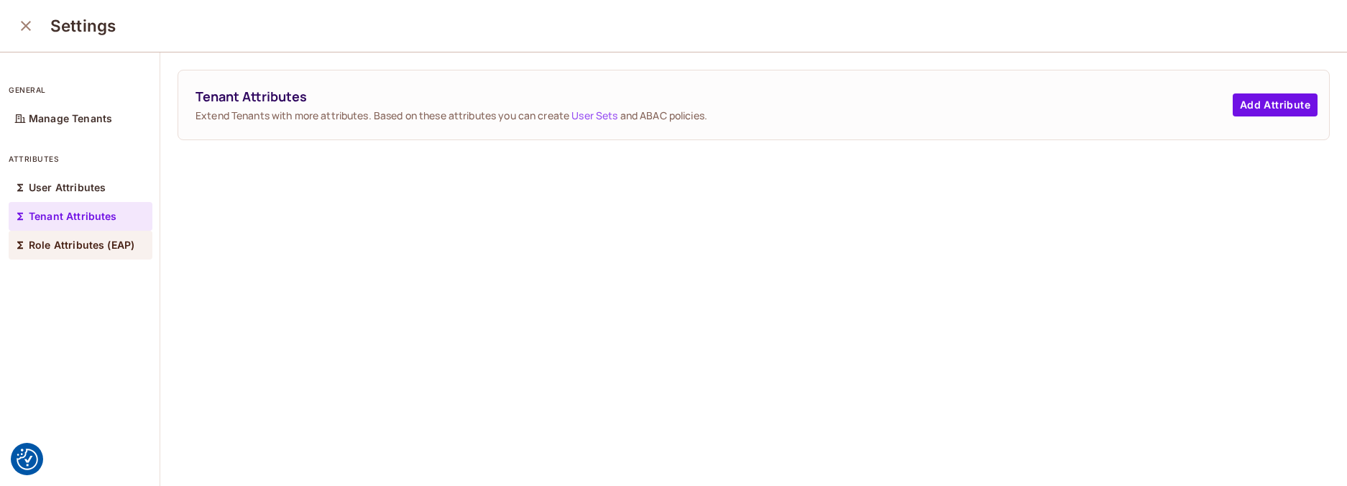
click at [73, 244] on p "Role Attributes (EAP)" at bounding box center [82, 245] width 106 height 12
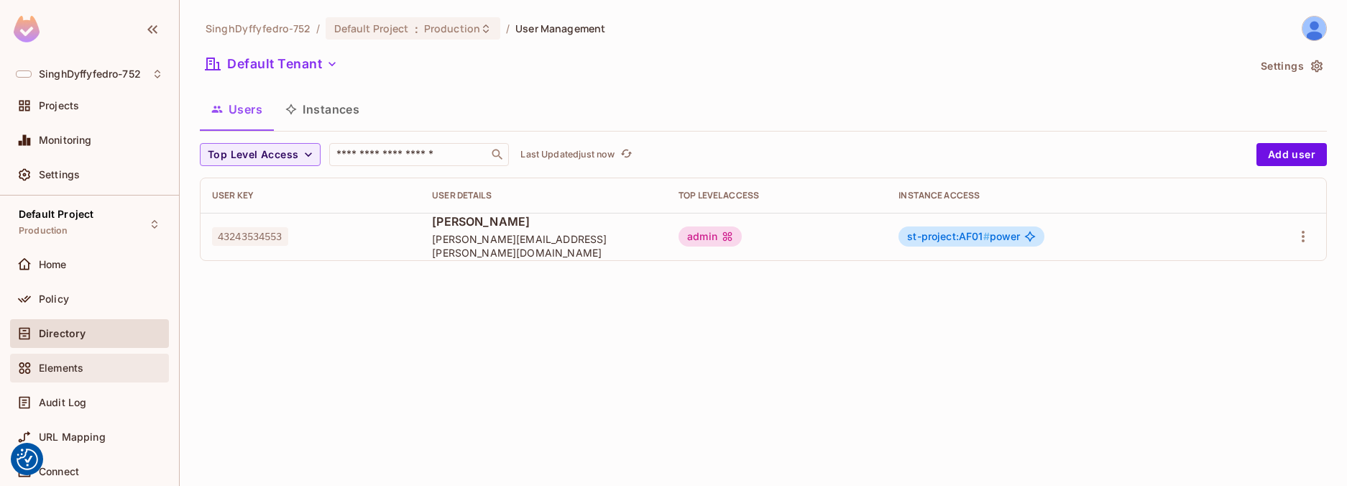
click at [77, 369] on span "Elements" at bounding box center [61, 368] width 45 height 12
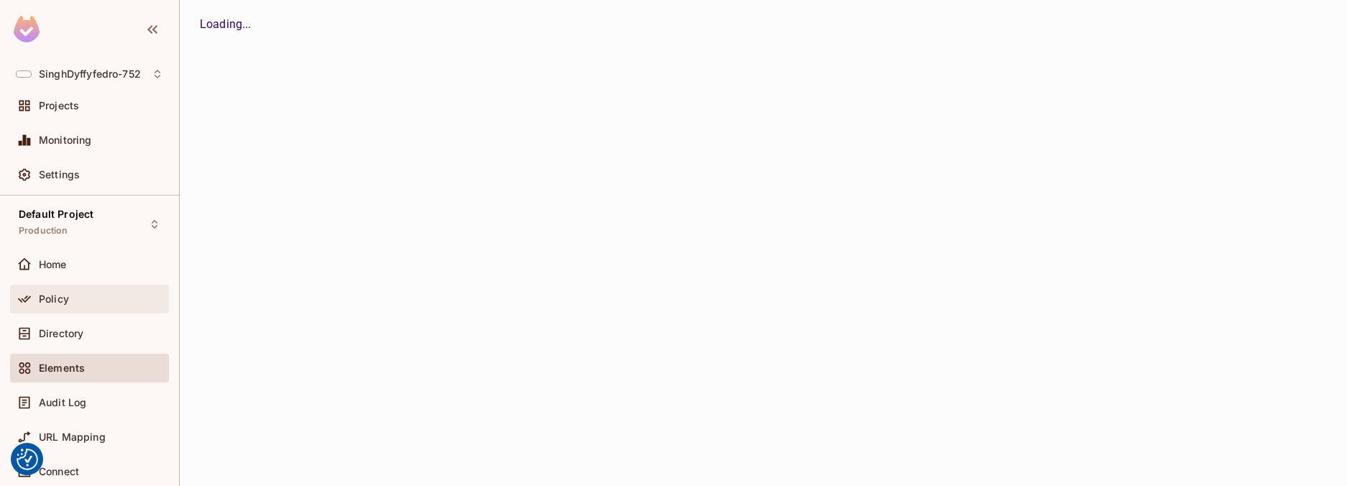
click at [60, 302] on span "Policy" at bounding box center [54, 299] width 30 height 12
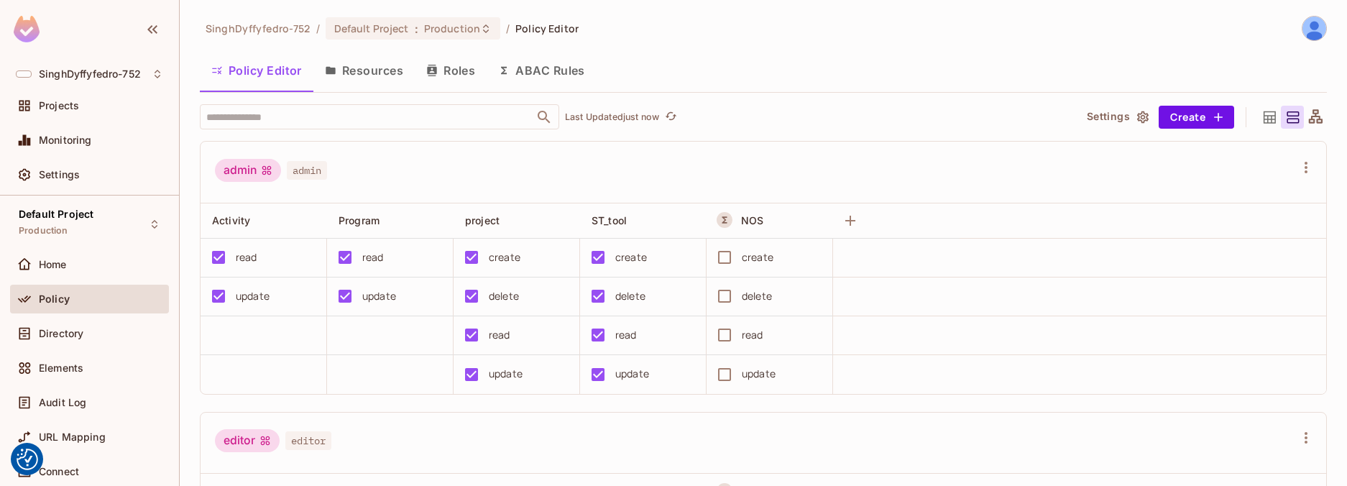
click at [369, 73] on button "Resources" at bounding box center [363, 70] width 101 height 36
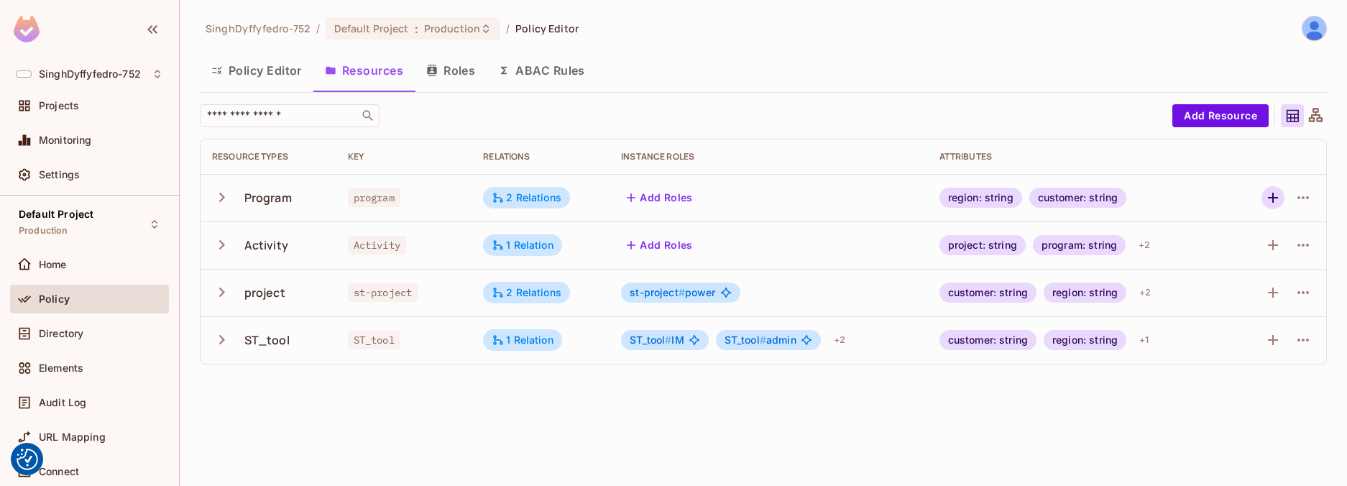
click at [1279, 203] on icon "button" at bounding box center [1272, 197] width 17 height 17
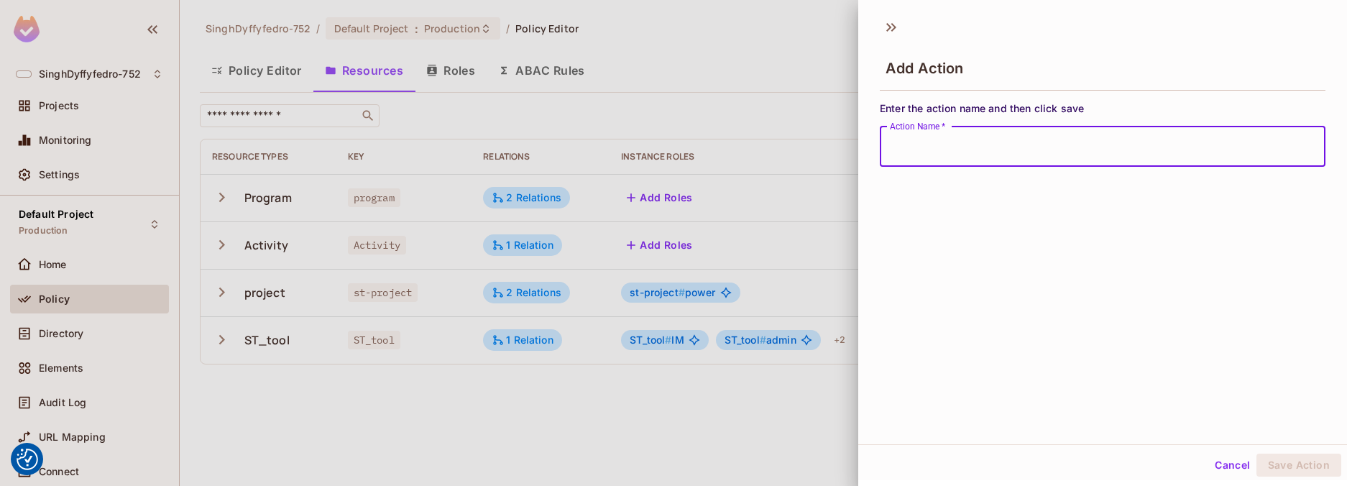
click at [1226, 471] on button "Cancel" at bounding box center [1232, 465] width 47 height 23
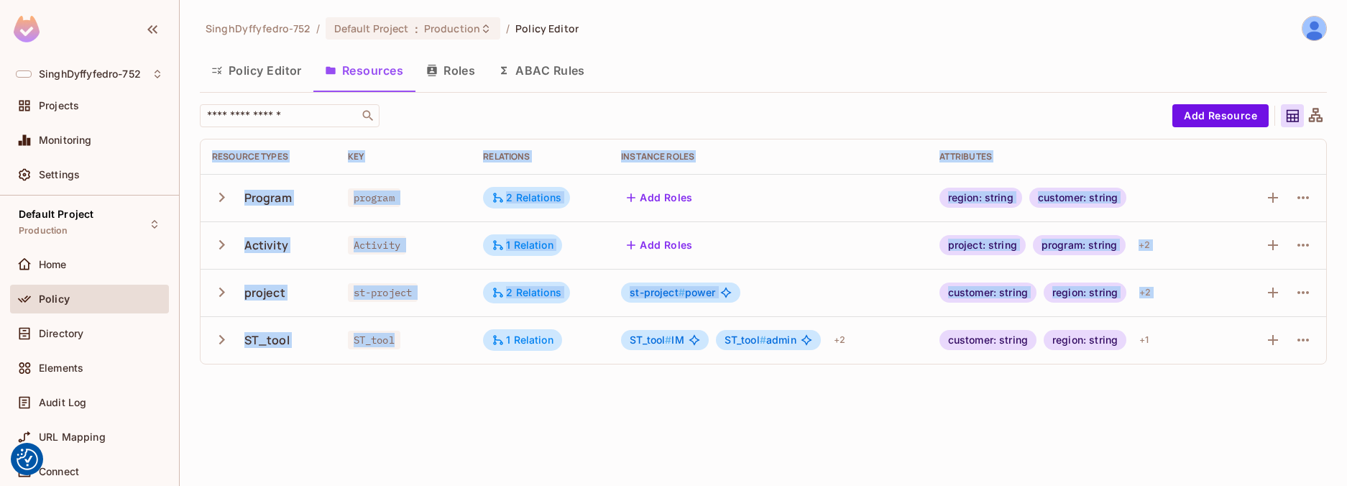
drag, startPoint x: 419, startPoint y: 353, endPoint x: 357, endPoint y: 446, distance: 112.4
click at [357, 446] on div "SinghDyffyfedro-752 / Default Project : Production / Policy Editor Policy Edito…" at bounding box center [763, 243] width 1167 height 486
click at [365, 431] on div "SinghDyffyfedro-752 / Default Project : Production / Policy Editor Policy Edito…" at bounding box center [763, 243] width 1167 height 486
click at [451, 73] on button "Roles" at bounding box center [451, 70] width 72 height 36
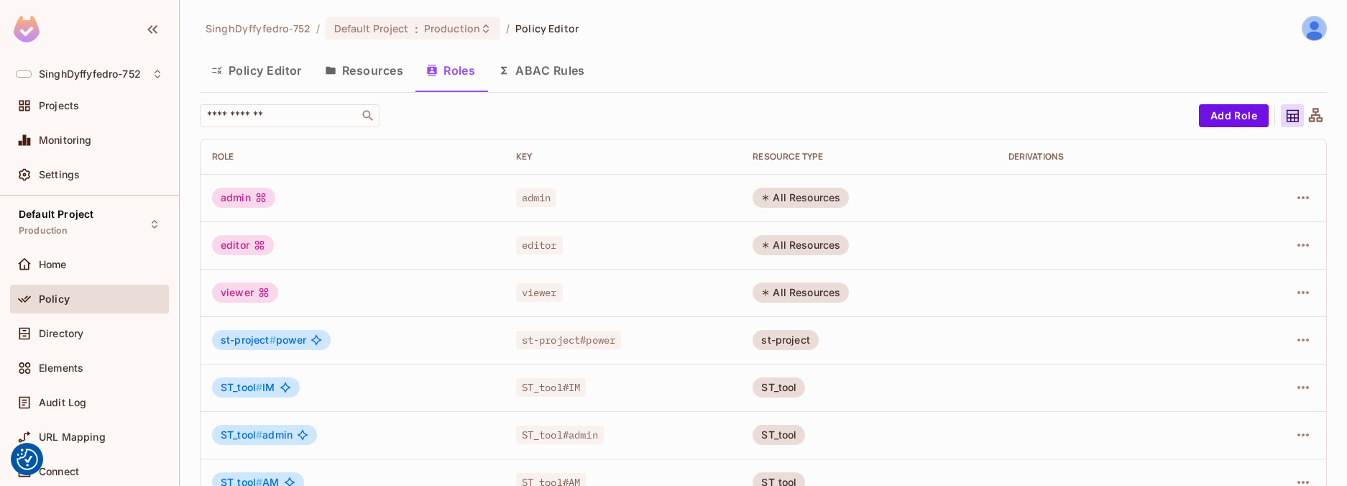
click at [542, 73] on button "ABAC Rules" at bounding box center [542, 70] width 110 height 36
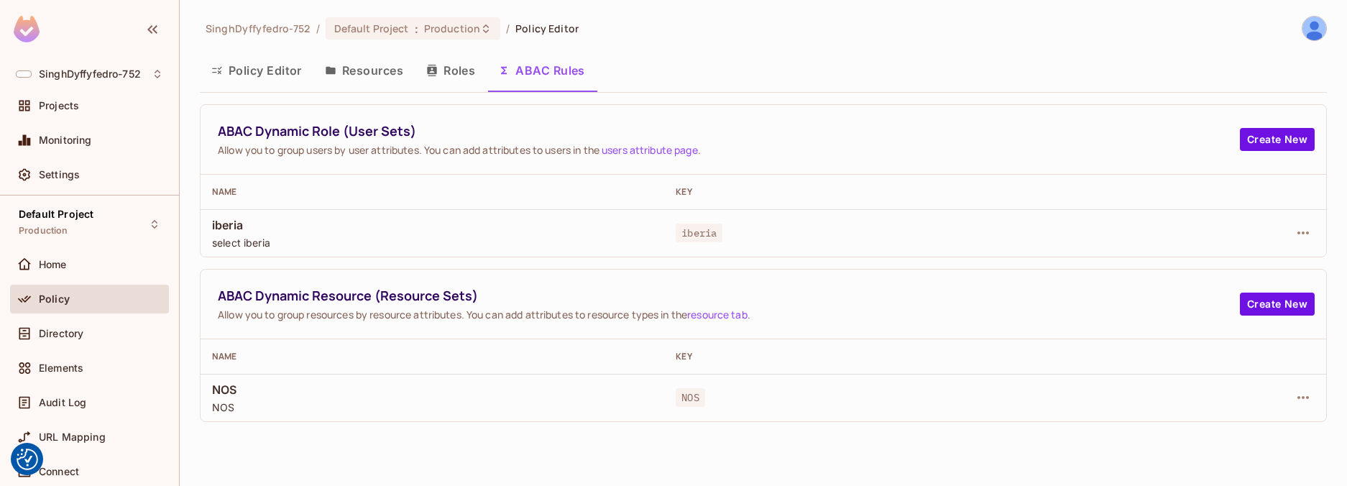
click at [463, 75] on button "Roles" at bounding box center [451, 70] width 72 height 36
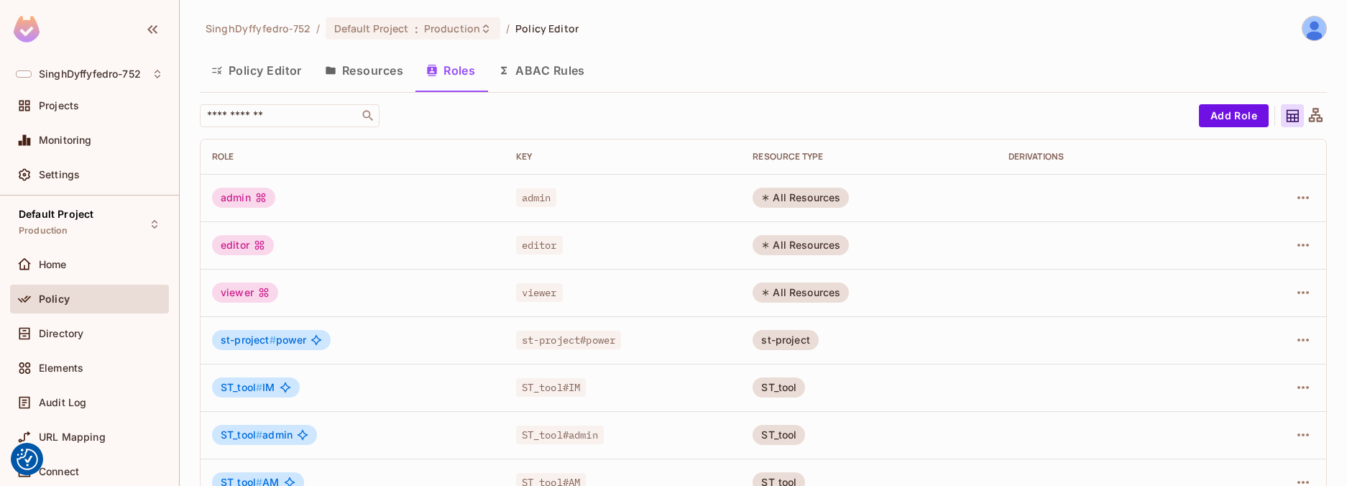
click at [387, 67] on button "Resources" at bounding box center [363, 70] width 101 height 36
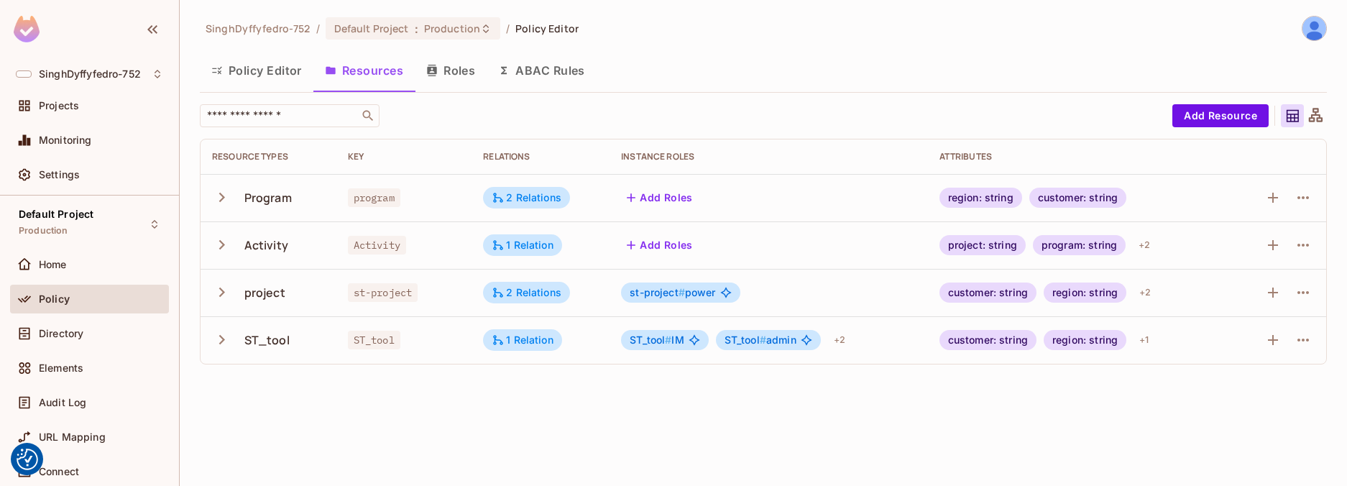
click at [245, 68] on button "Policy Editor" at bounding box center [257, 70] width 114 height 36
